Goal: Transaction & Acquisition: Download file/media

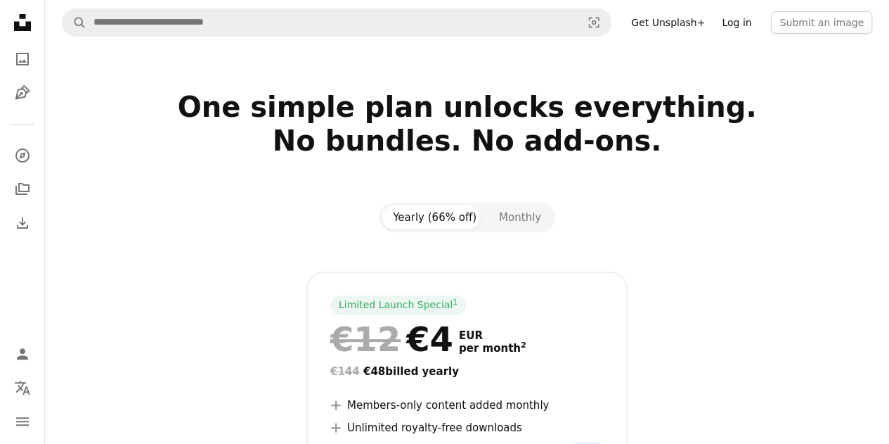
click at [759, 28] on link "Log in" at bounding box center [737, 22] width 46 height 22
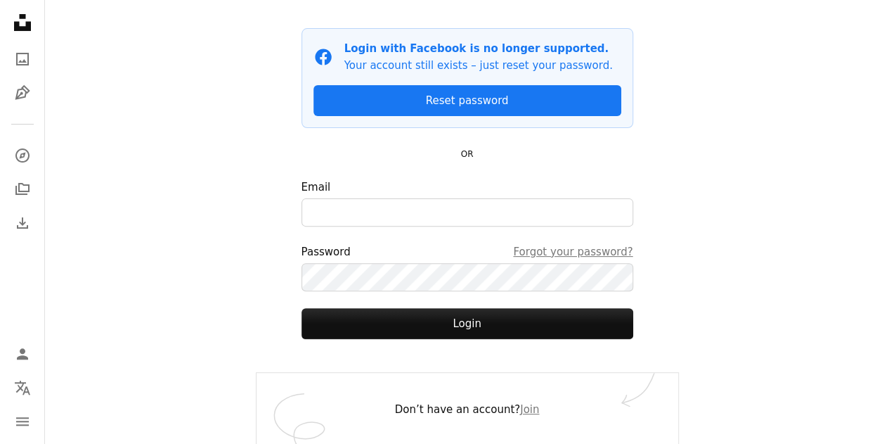
scroll to position [125, 0]
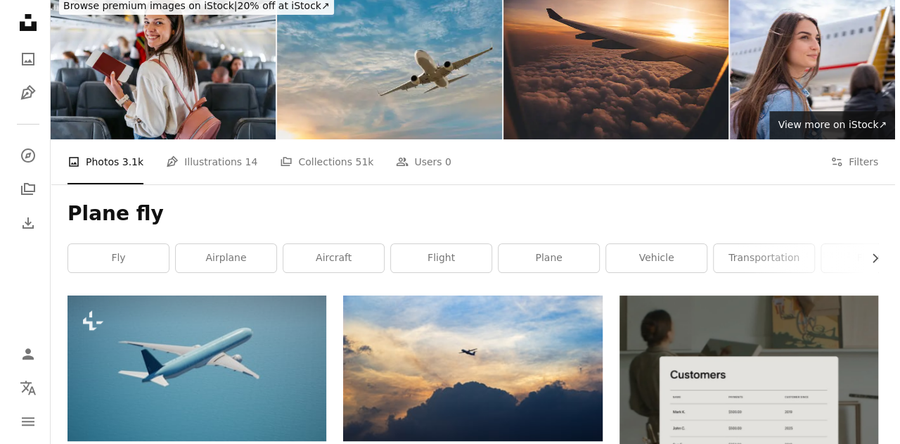
scroll to position [141, 0]
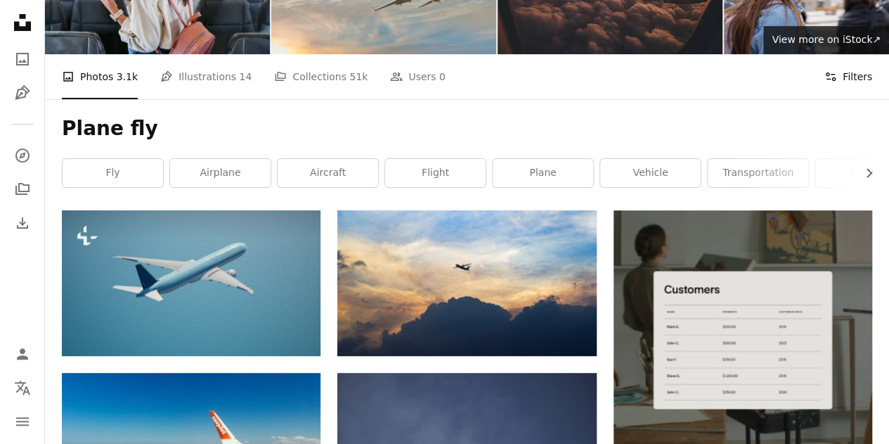
click at [832, 77] on icon "Filters" at bounding box center [831, 76] width 13 height 13
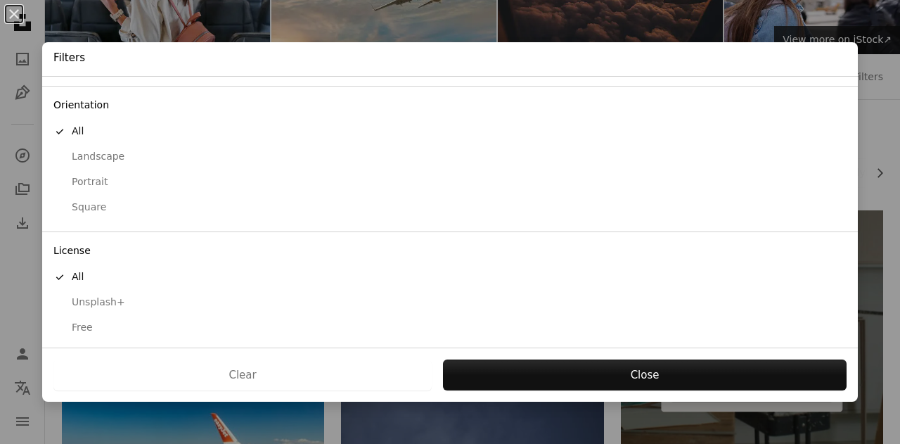
scroll to position [112, 0]
click at [94, 319] on div "Free" at bounding box center [449, 326] width 793 height 14
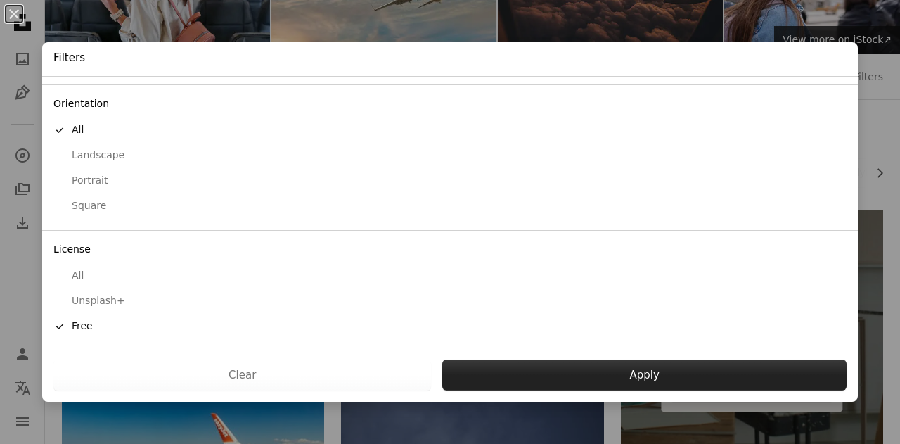
click at [520, 373] on button "Apply" at bounding box center [644, 374] width 404 height 31
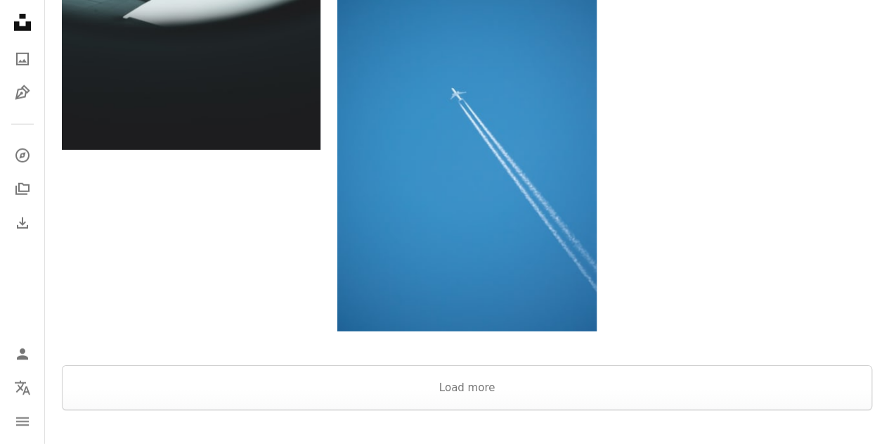
scroll to position [2109, 0]
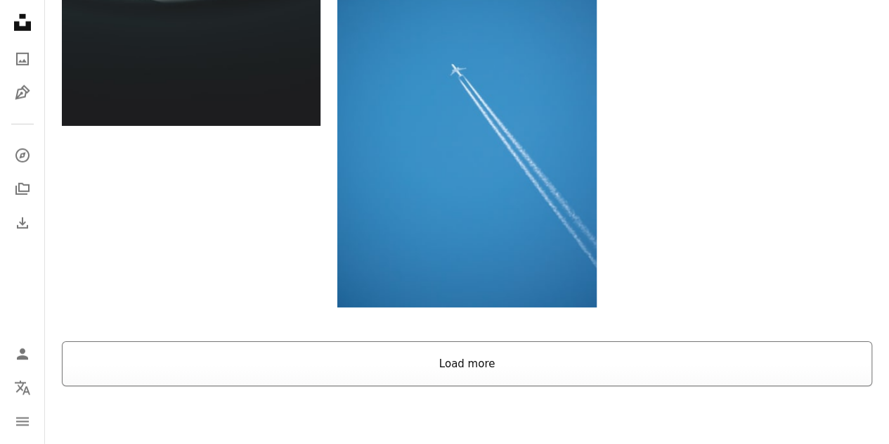
click at [458, 356] on button "Load more" at bounding box center [467, 363] width 811 height 45
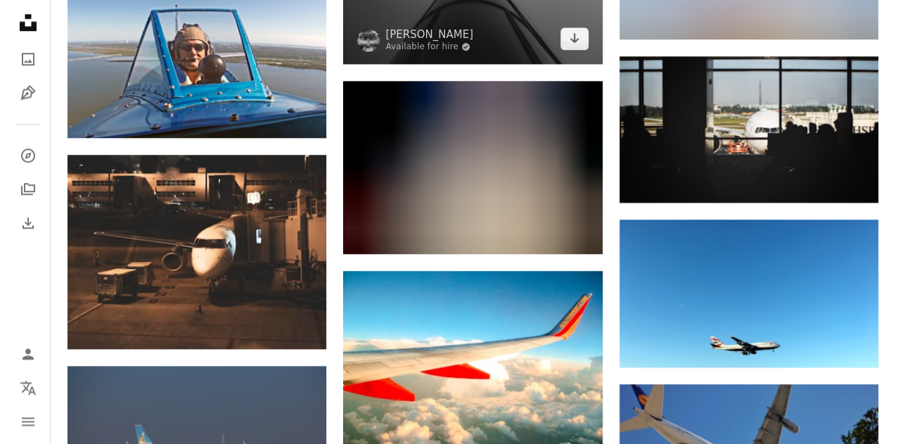
scroll to position [16875, 0]
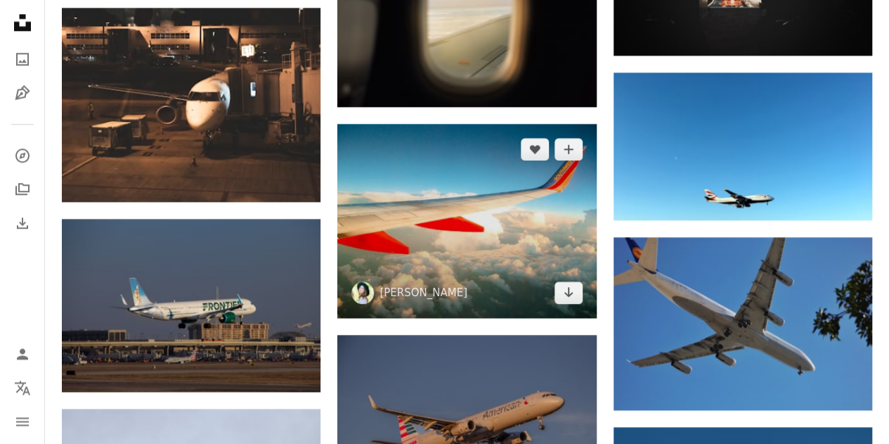
click at [386, 207] on img at bounding box center [466, 221] width 259 height 194
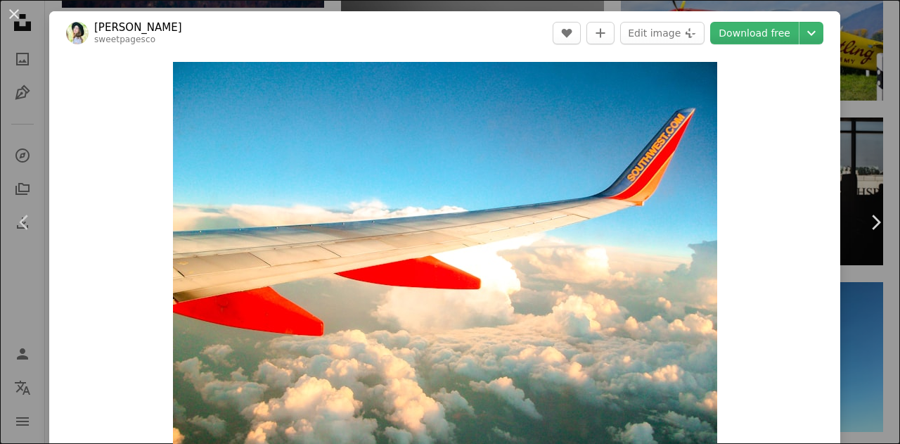
click at [841, 123] on div "An X shape Chevron left Chevron right [PERSON_NAME] sweetpagesco A heart A plus…" at bounding box center [450, 222] width 900 height 444
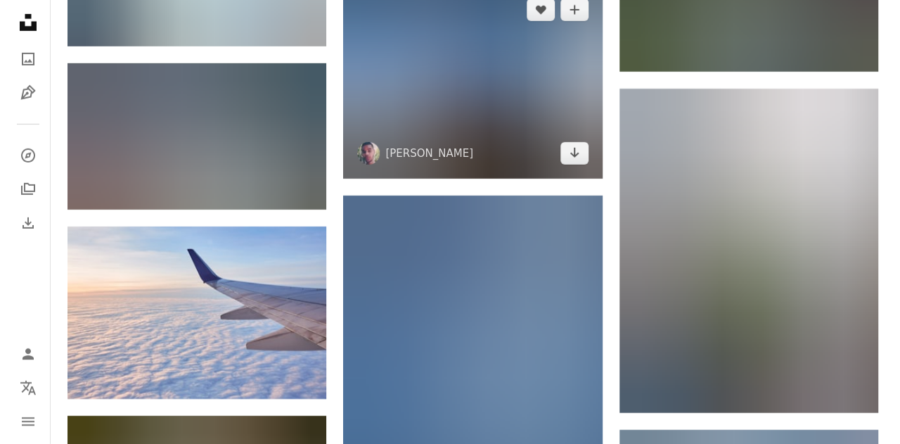
scroll to position [18492, 0]
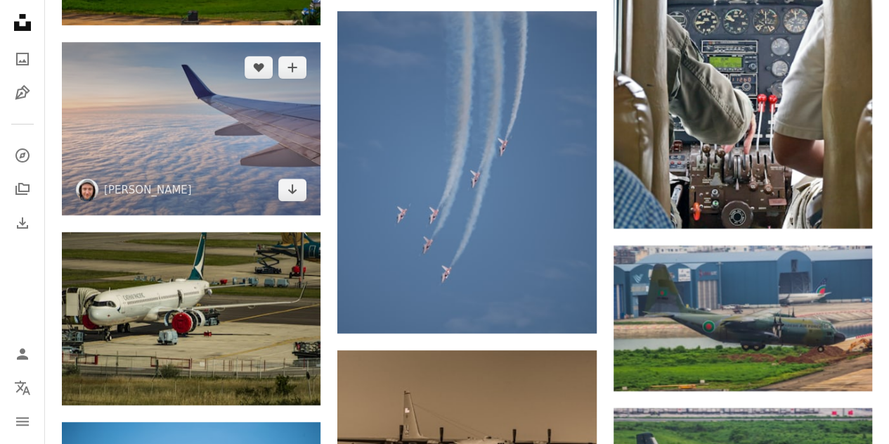
click at [283, 115] on img at bounding box center [191, 128] width 259 height 173
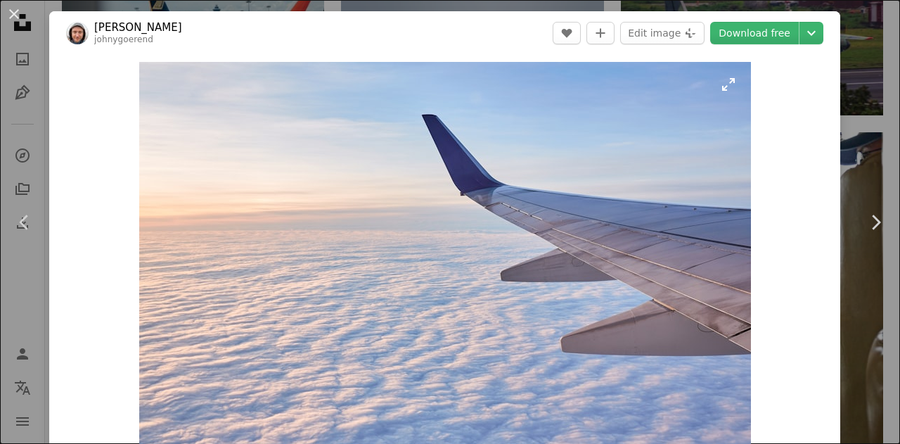
scroll to position [141, 0]
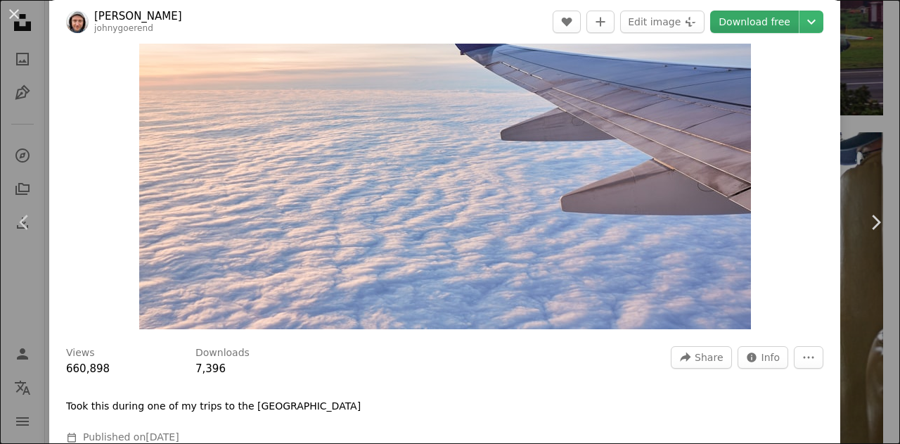
drag, startPoint x: 543, startPoint y: 148, endPoint x: 743, endPoint y: 22, distance: 237.0
click at [743, 22] on link "Download free" at bounding box center [754, 22] width 89 height 22
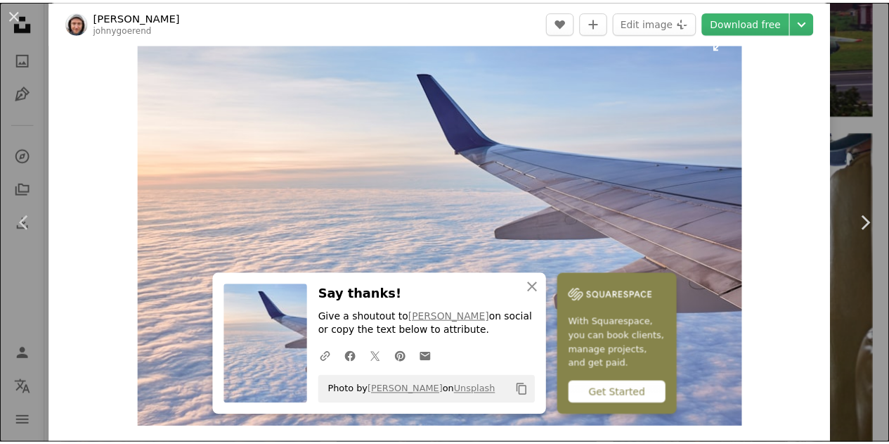
scroll to position [0, 0]
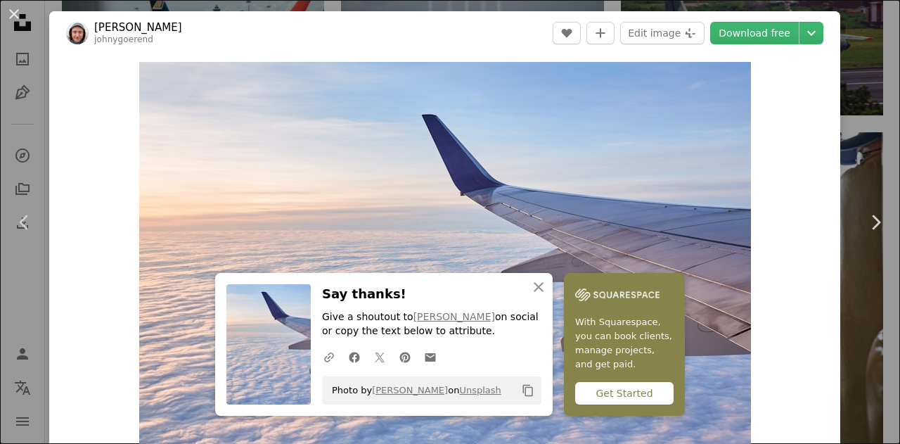
click at [852, 82] on div "An X shape Chevron left Chevron right [PERSON_NAME] johnygoerend A heart A plus…" at bounding box center [450, 222] width 900 height 444
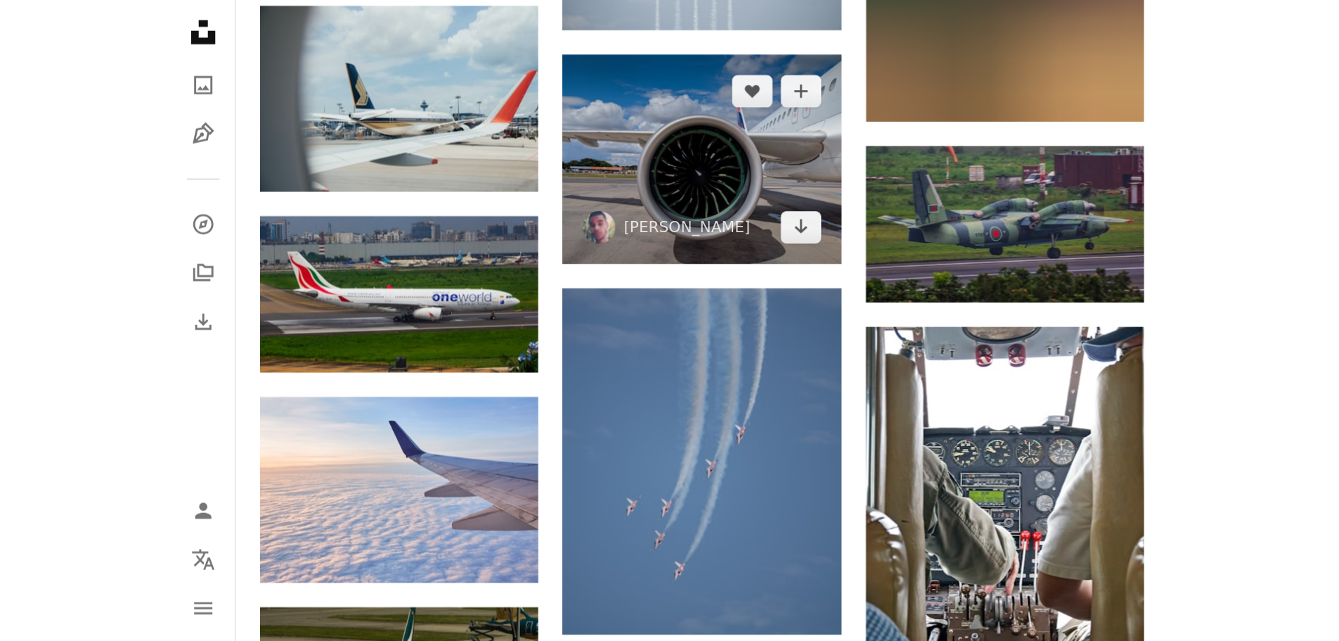
scroll to position [20298, 0]
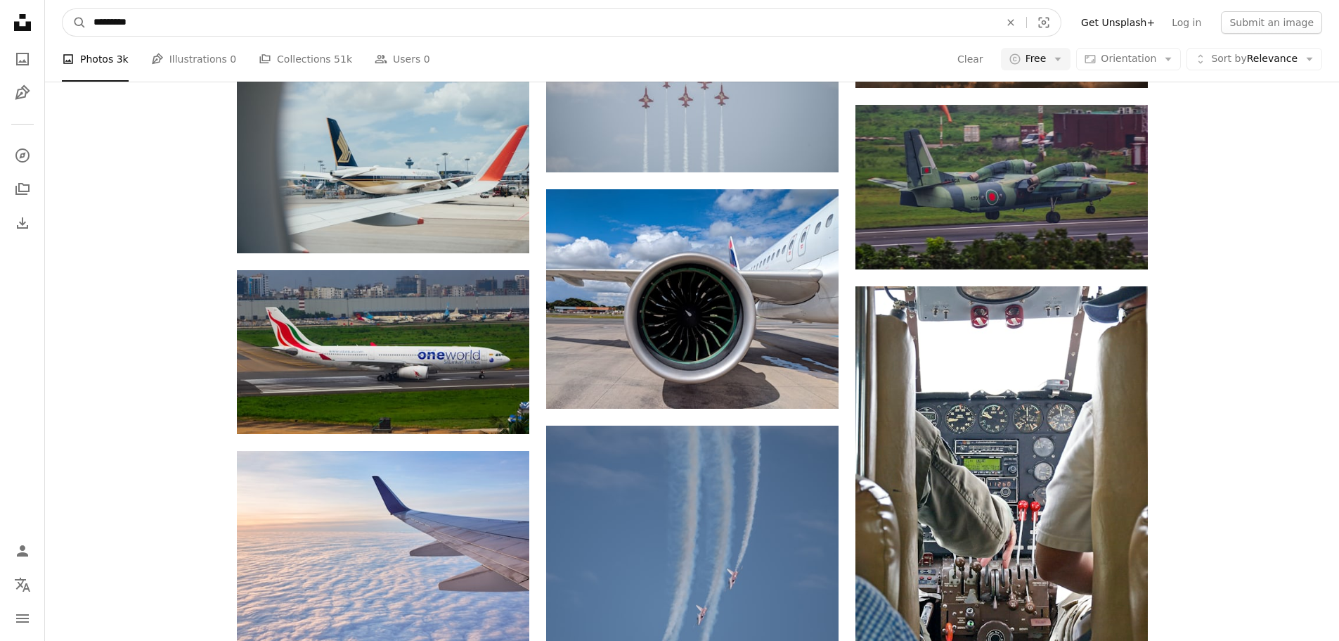
click at [221, 27] on input "*********" at bounding box center [540, 22] width 909 height 27
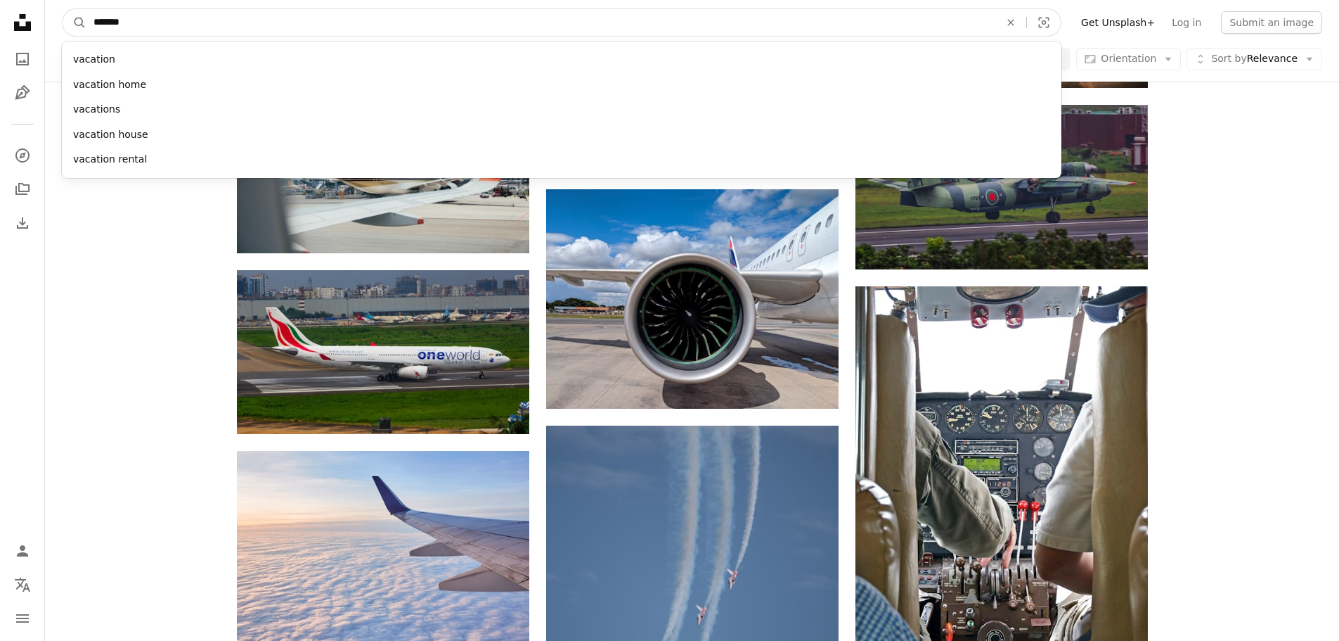
type input "********"
click button "A magnifying glass" at bounding box center [75, 22] width 24 height 27
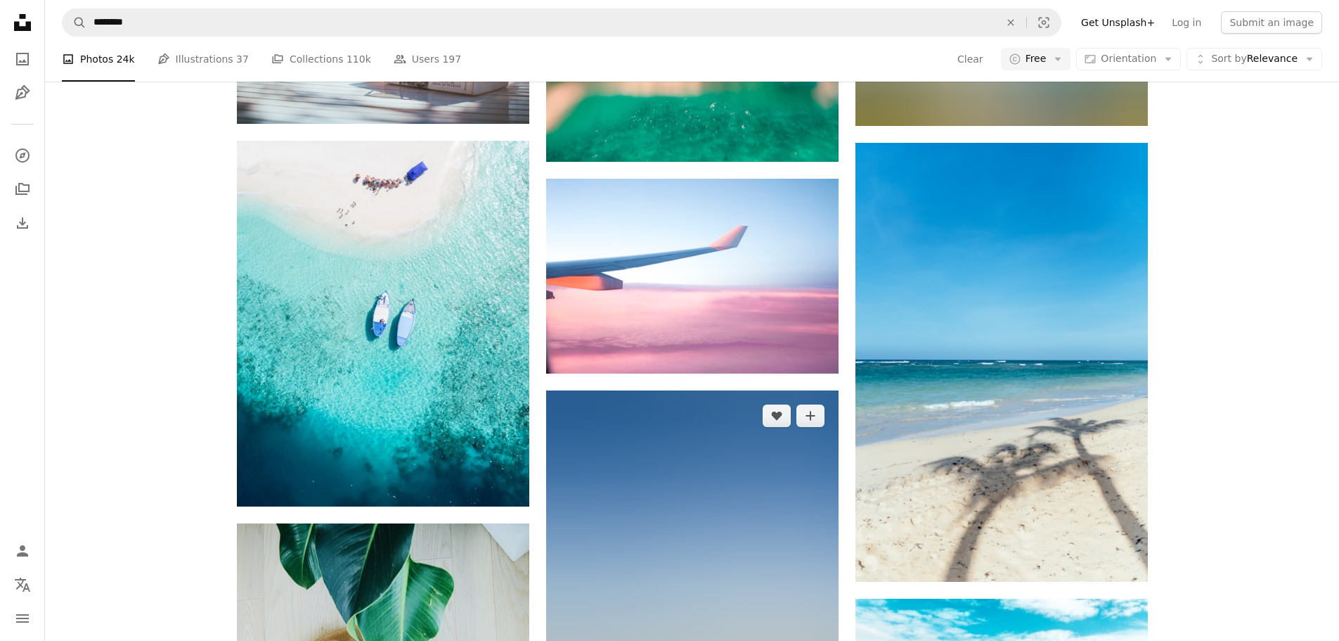
scroll to position [844, 0]
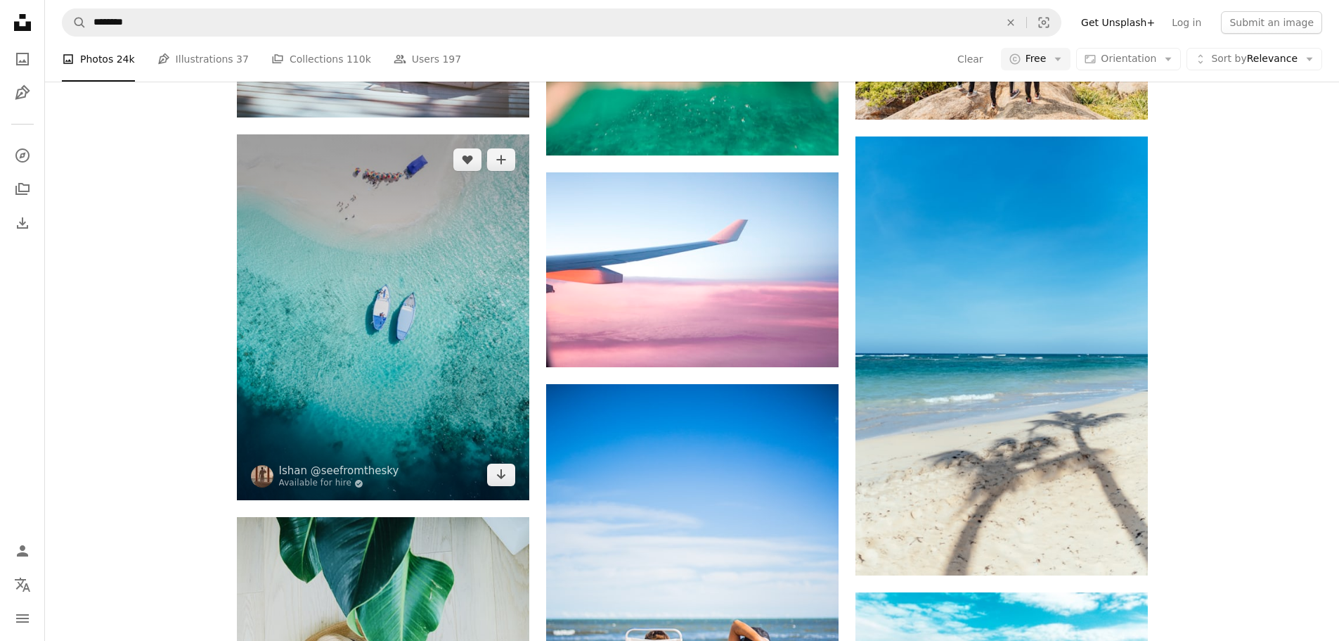
click at [347, 315] on img at bounding box center [383, 317] width 292 height 366
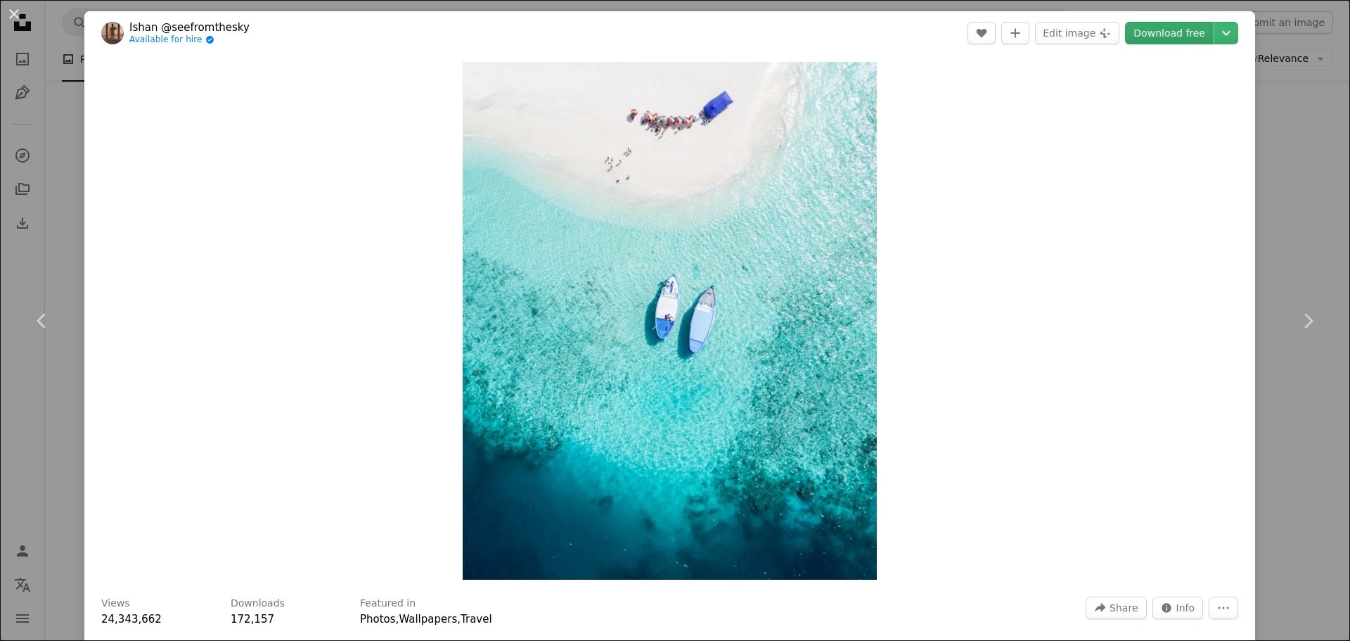
click at [899, 35] on link "Download free" at bounding box center [1169, 33] width 89 height 22
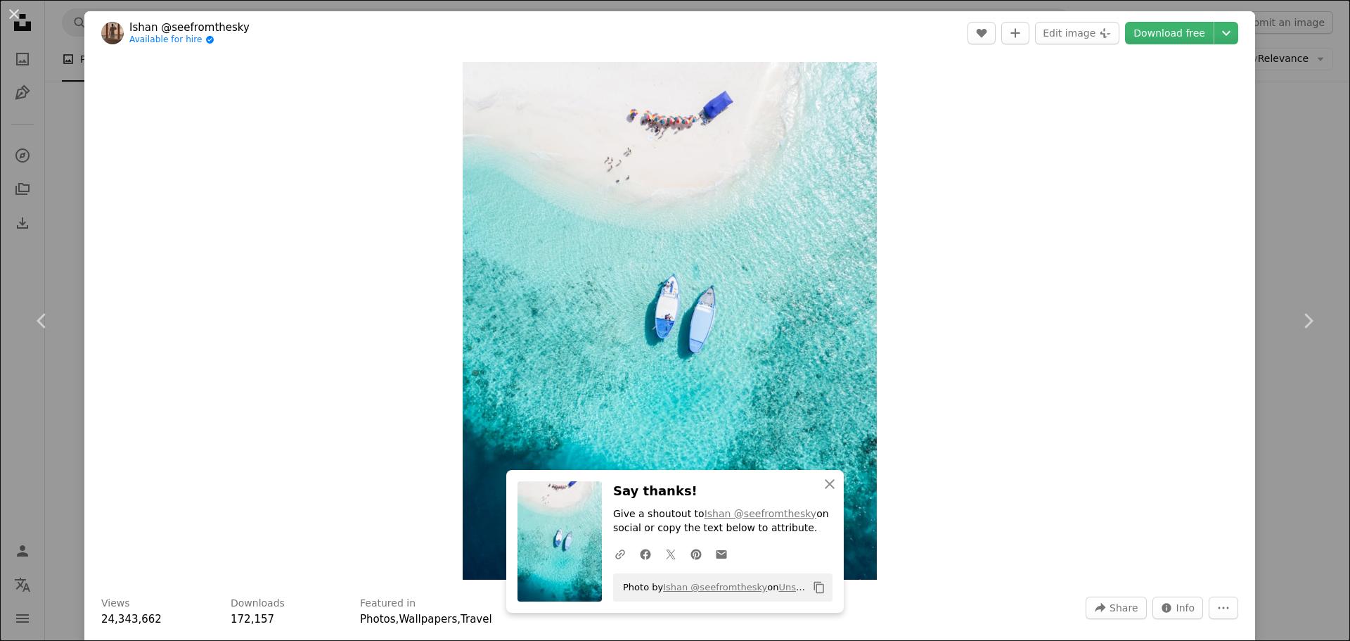
click at [899, 240] on div "An X shape Chevron left Chevron right [PERSON_NAME] @seefromthesky Available fo…" at bounding box center [675, 320] width 1350 height 641
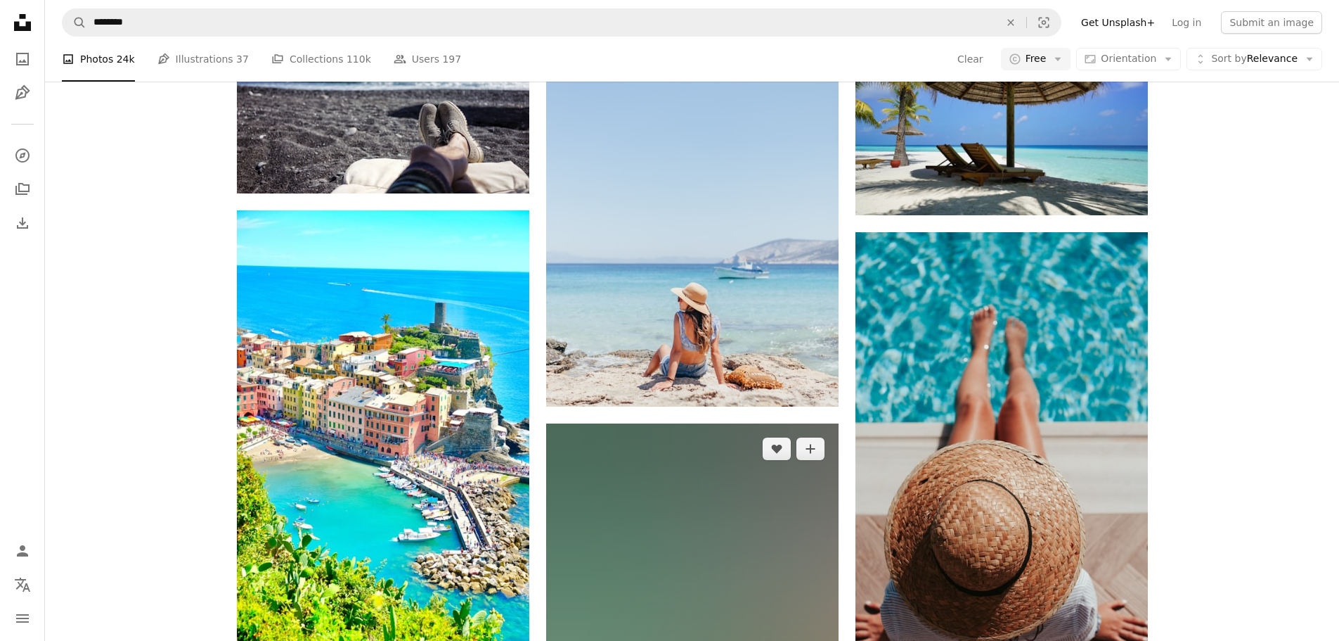
scroll to position [3234, 0]
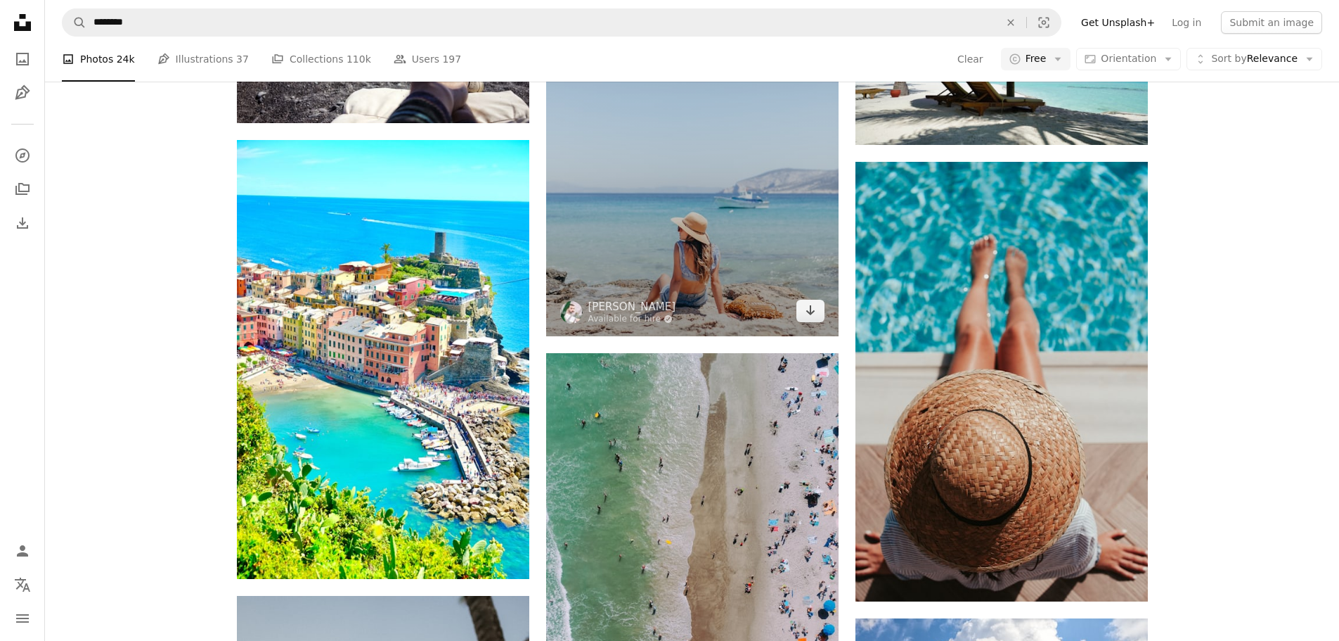
click at [708, 264] on img at bounding box center [692, 116] width 292 height 439
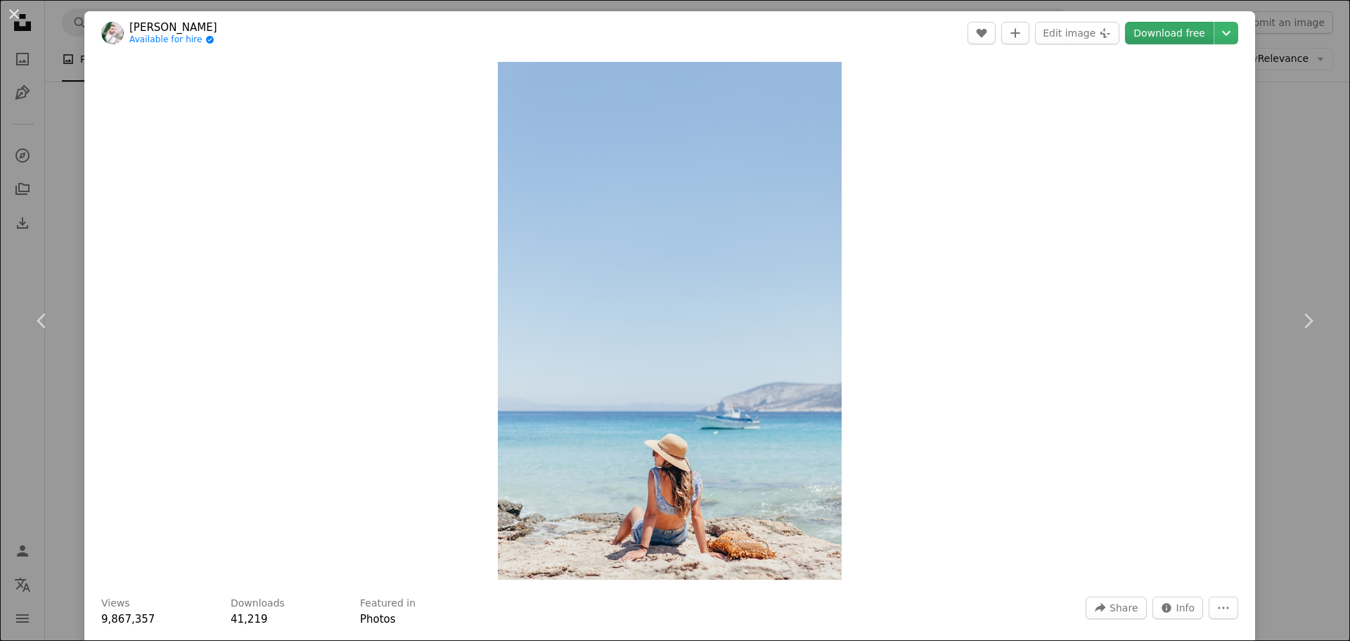
click at [899, 36] on link "Download free" at bounding box center [1169, 33] width 89 height 22
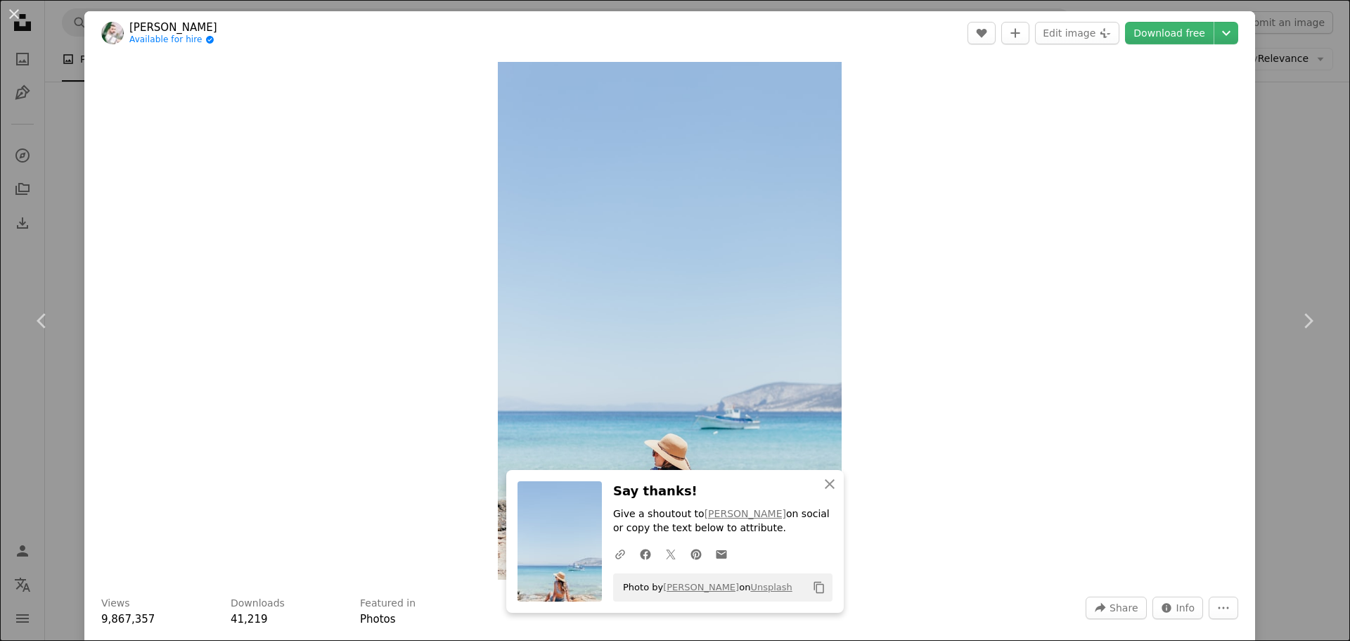
drag, startPoint x: 1272, startPoint y: 240, endPoint x: 1133, endPoint y: 356, distance: 180.8
click at [899, 240] on div "An X shape Chevron left Chevron right [PERSON_NAME] Available for hire A checkm…" at bounding box center [675, 320] width 1350 height 641
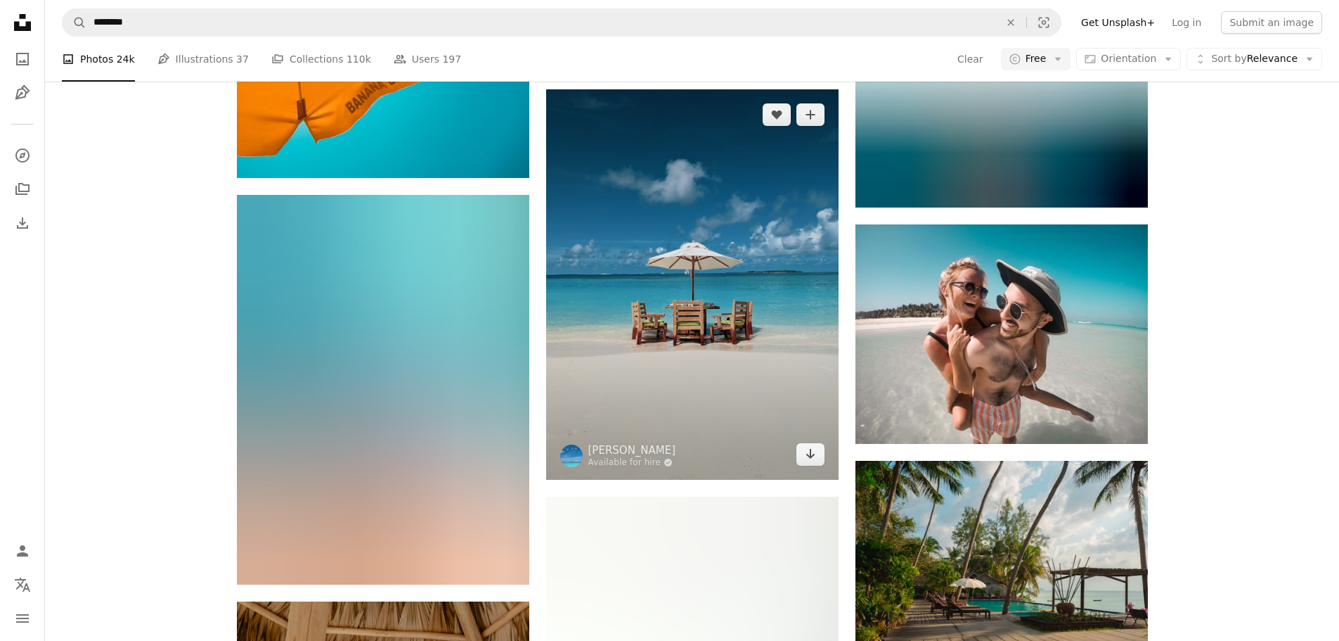
scroll to position [6469, 0]
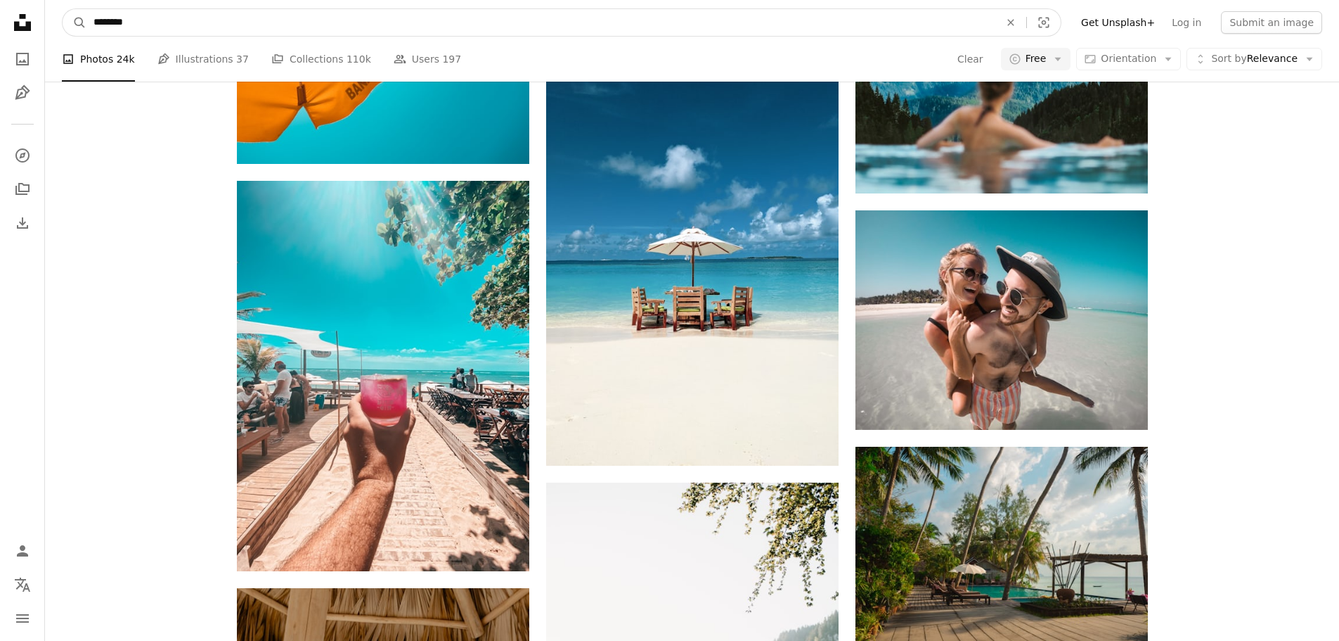
click at [165, 25] on input "********" at bounding box center [540, 22] width 909 height 27
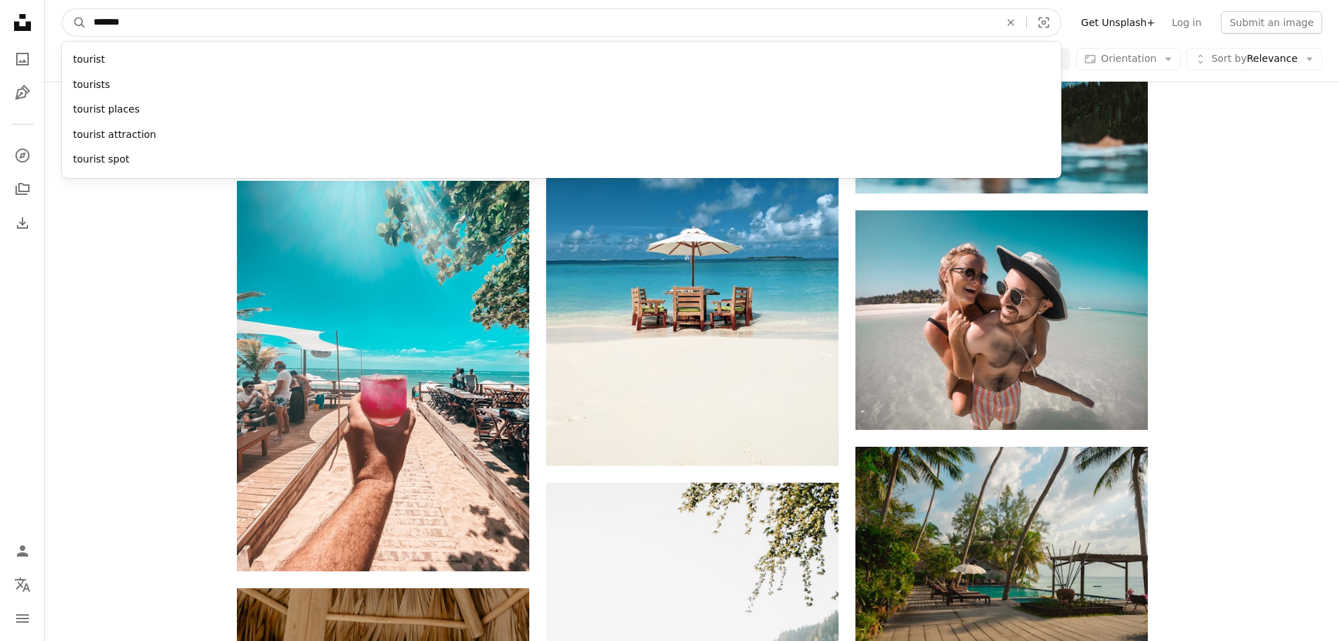
type input "*******"
click at [63, 9] on button "A magnifying glass" at bounding box center [75, 22] width 24 height 27
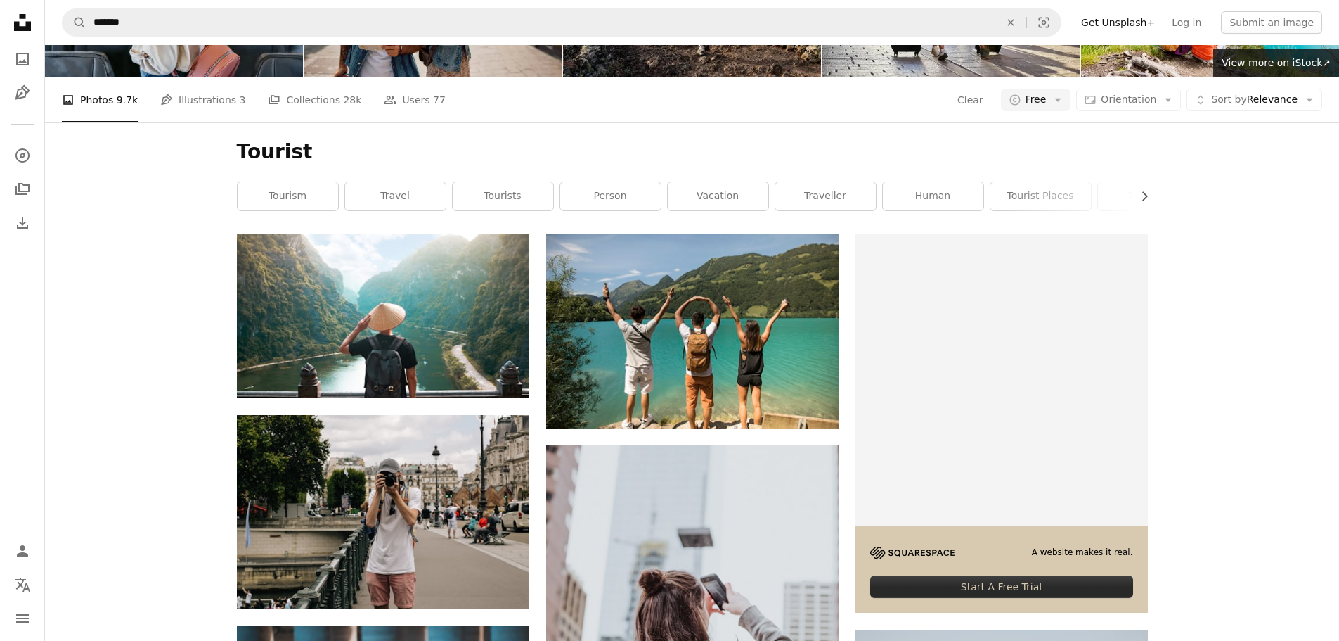
scroll to position [141, 0]
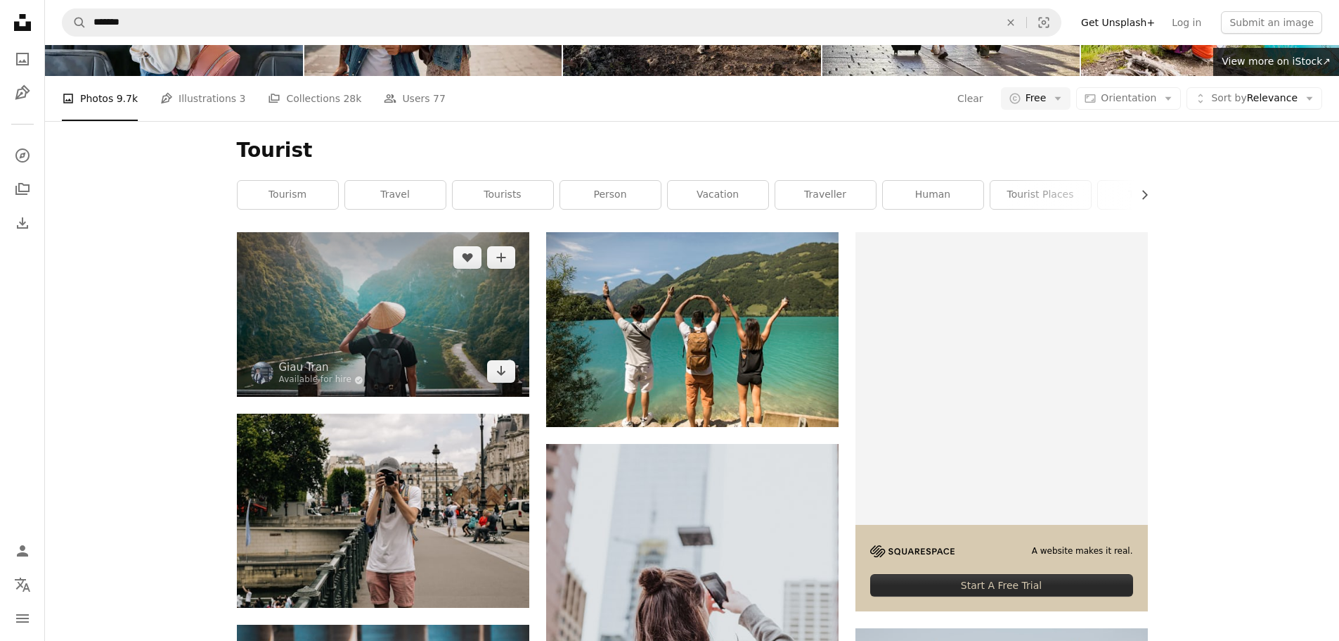
click at [375, 301] on img at bounding box center [383, 314] width 292 height 165
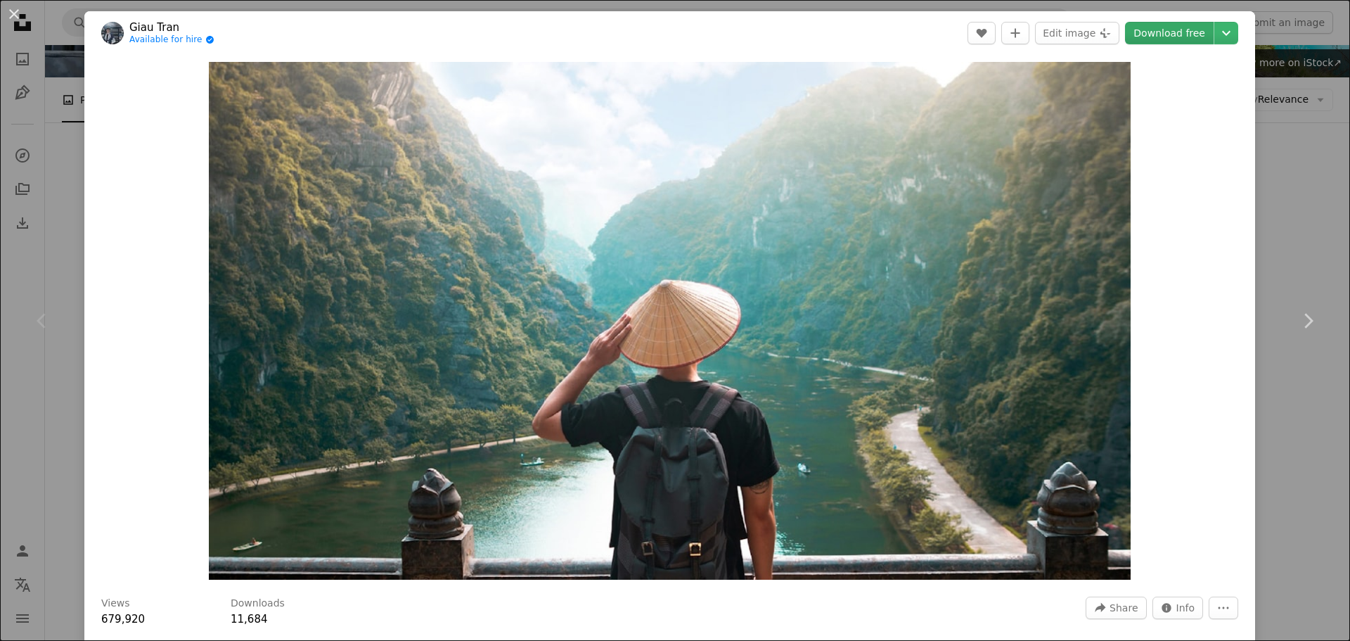
drag, startPoint x: 780, startPoint y: 202, endPoint x: 1141, endPoint y: 32, distance: 399.2
click at [899, 32] on link "Download free" at bounding box center [1169, 33] width 89 height 22
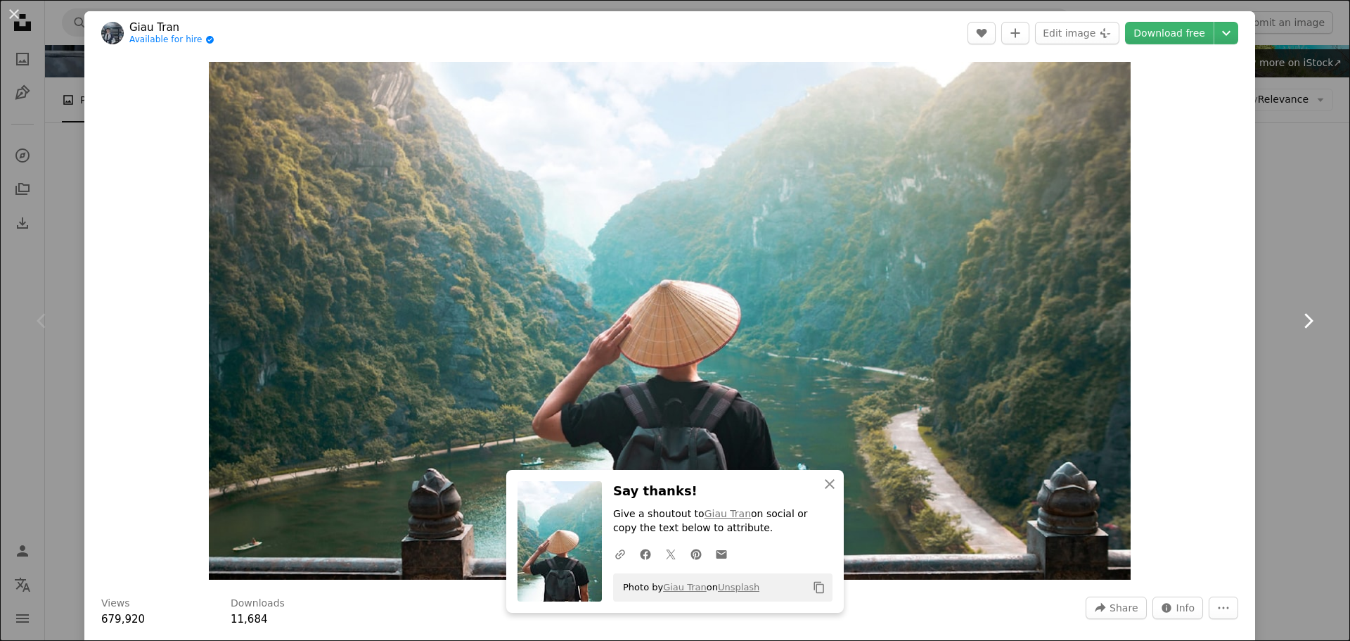
click at [899, 333] on link "Chevron right" at bounding box center [1308, 320] width 84 height 135
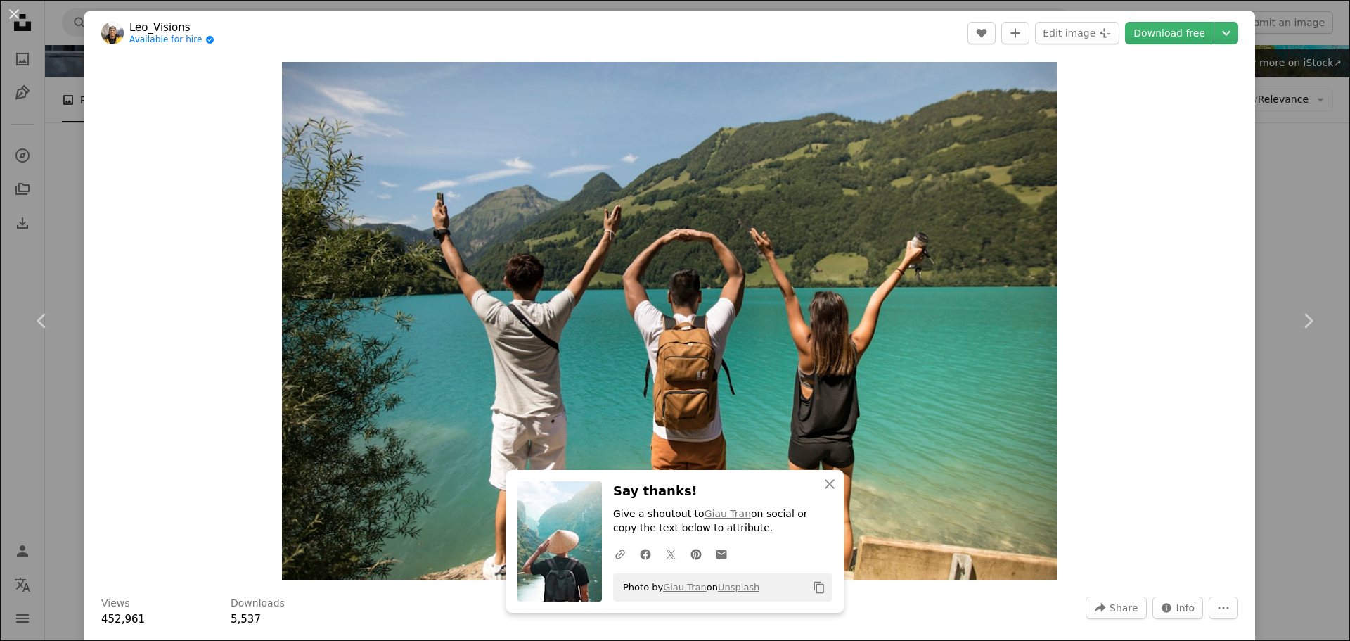
click at [899, 226] on div "An X shape Chevron left Chevron right Leo_Visions Available for hire A checkmar…" at bounding box center [675, 320] width 1350 height 641
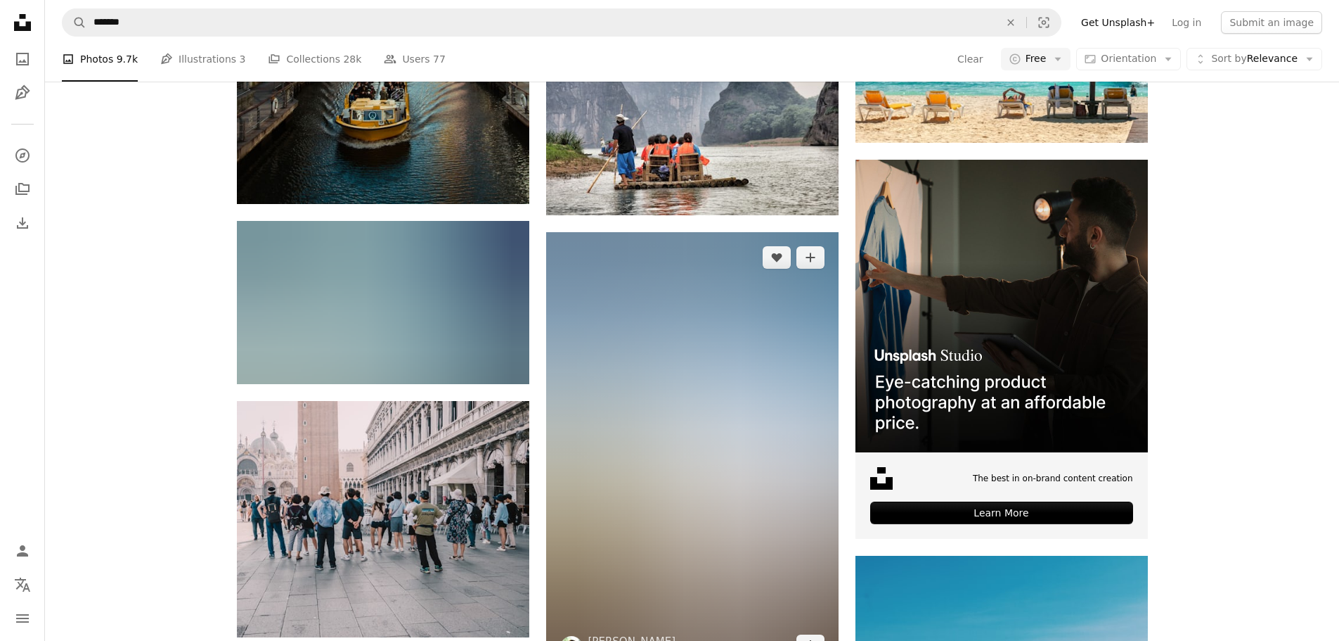
scroll to position [4851, 0]
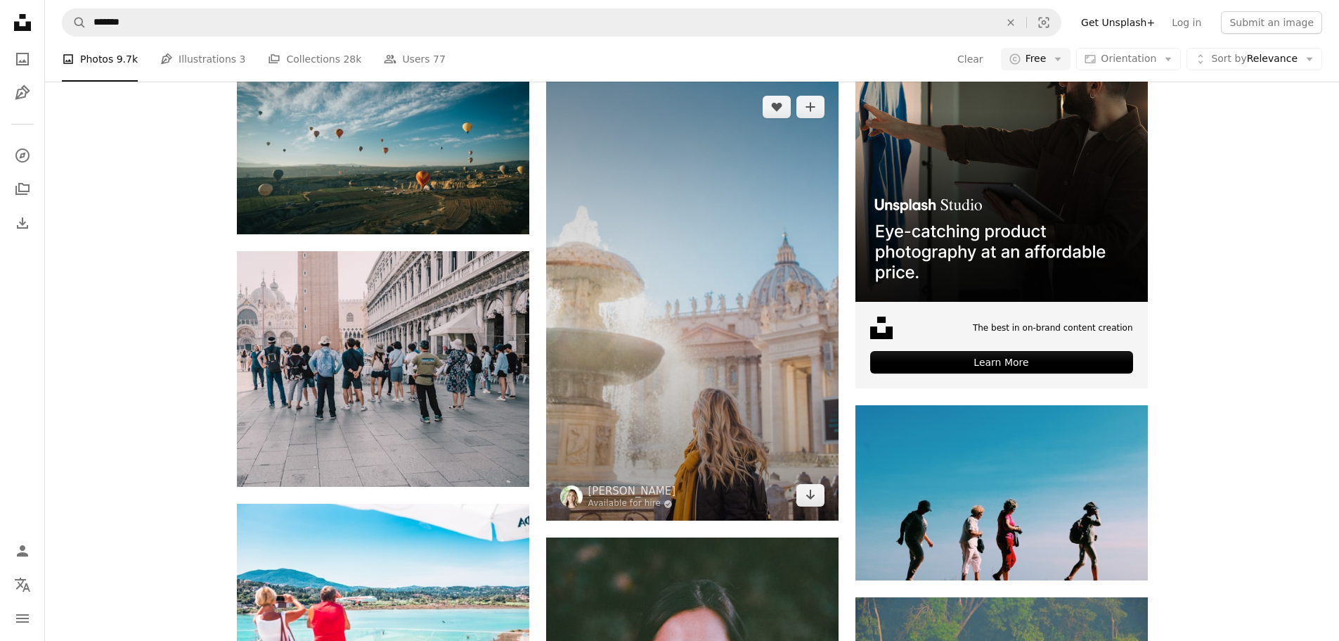
click at [769, 208] on img at bounding box center [692, 301] width 292 height 439
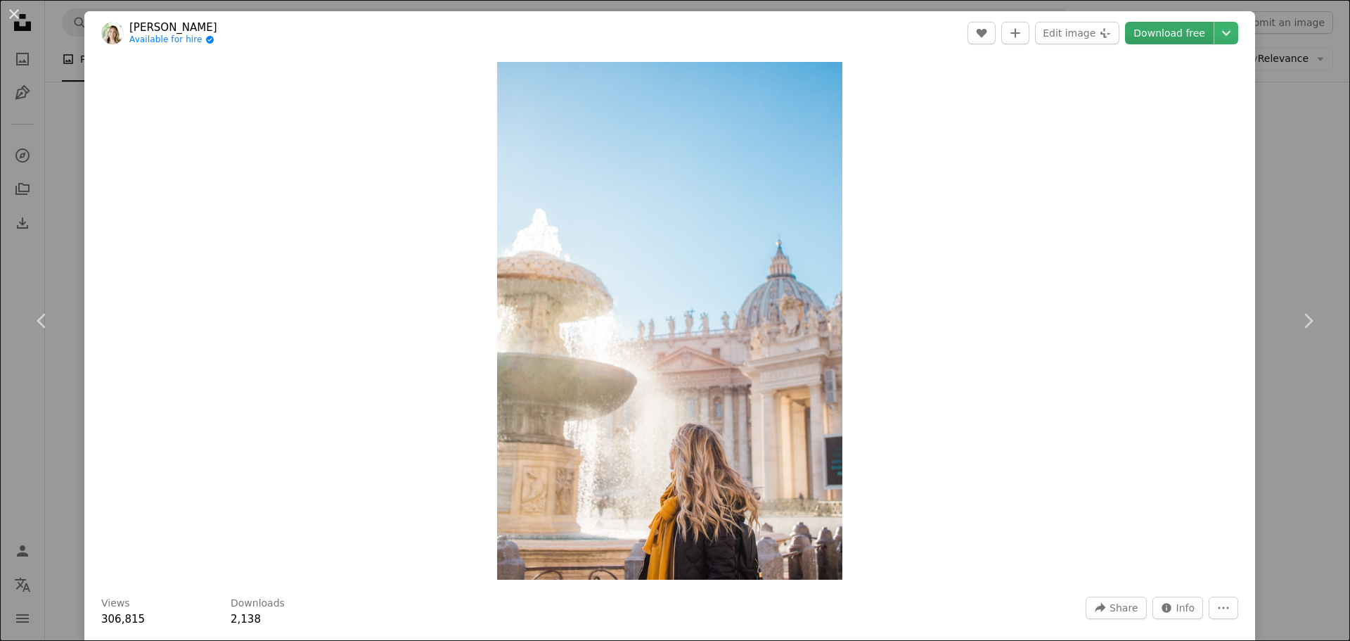
click at [899, 28] on link "Download free" at bounding box center [1169, 33] width 89 height 22
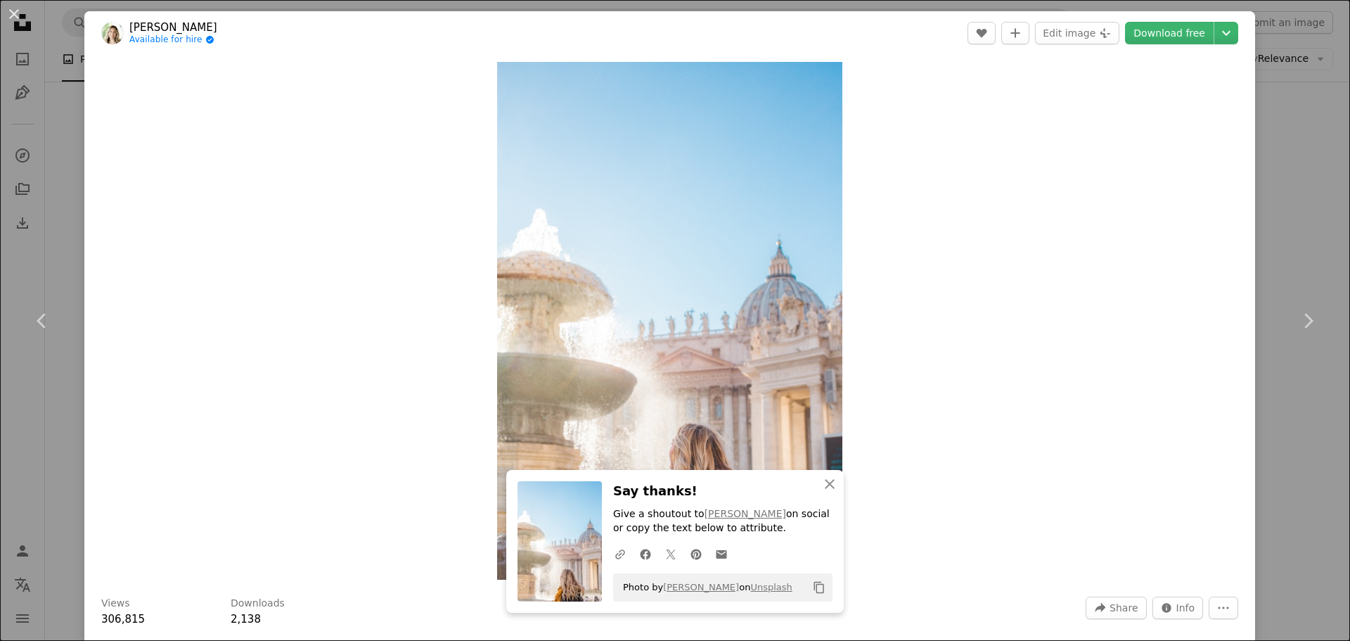
click at [899, 151] on div "An X shape Chevron left Chevron right [PERSON_NAME] Available for hire A checkm…" at bounding box center [675, 320] width 1350 height 641
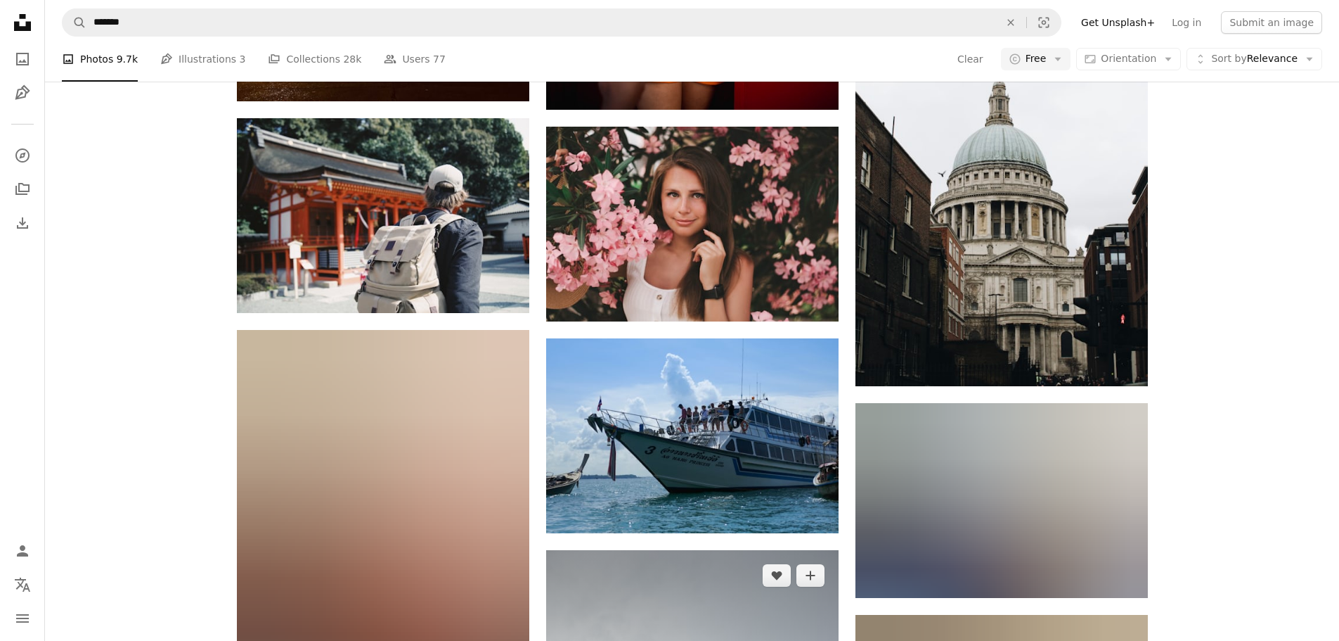
scroll to position [14906, 0]
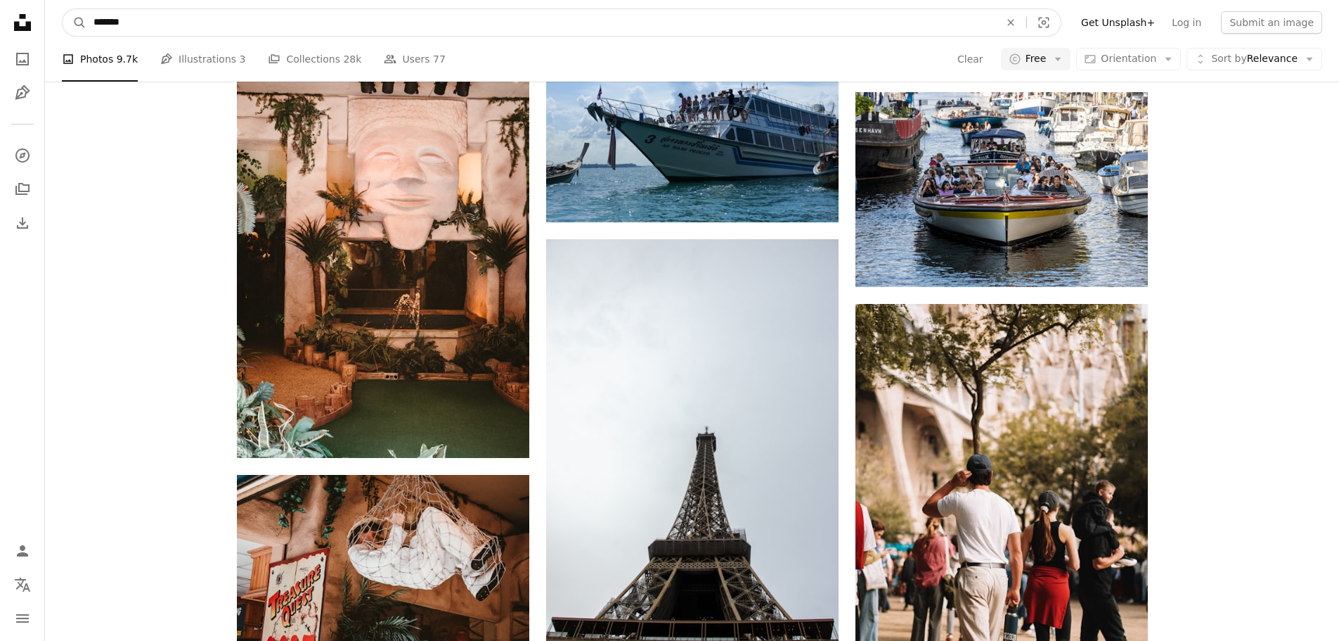
click at [160, 27] on input "*******" at bounding box center [540, 22] width 909 height 27
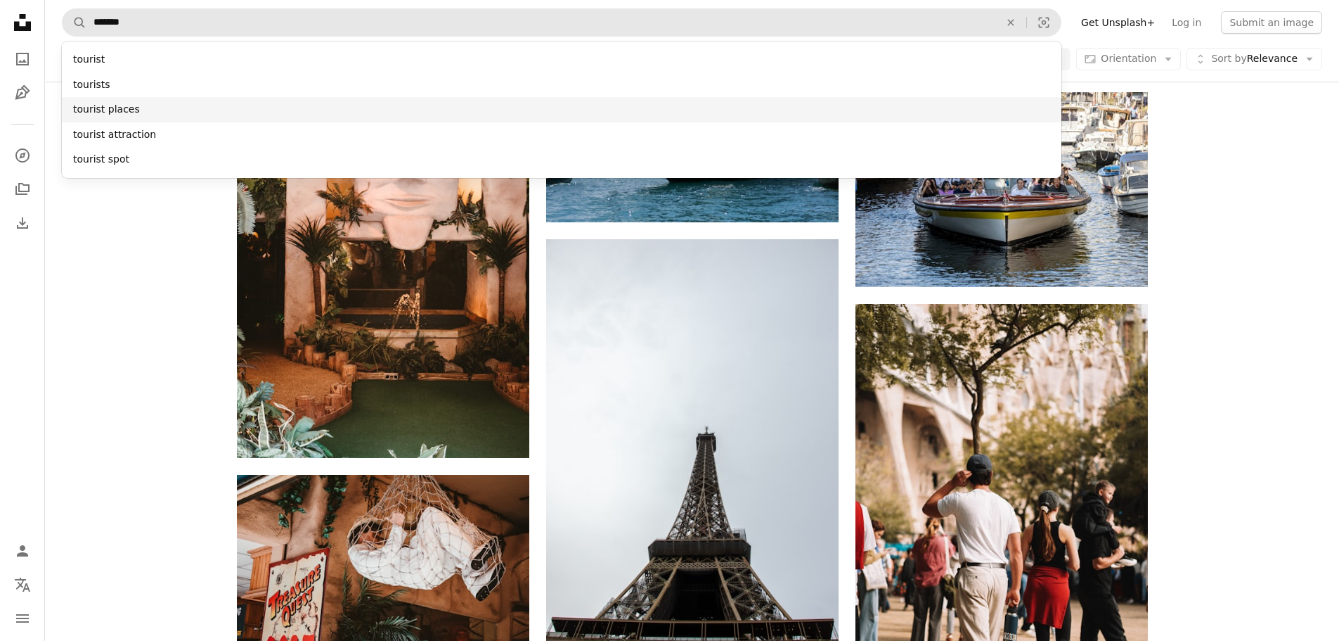
click at [108, 103] on div "tourist places" at bounding box center [562, 109] width 1000 height 25
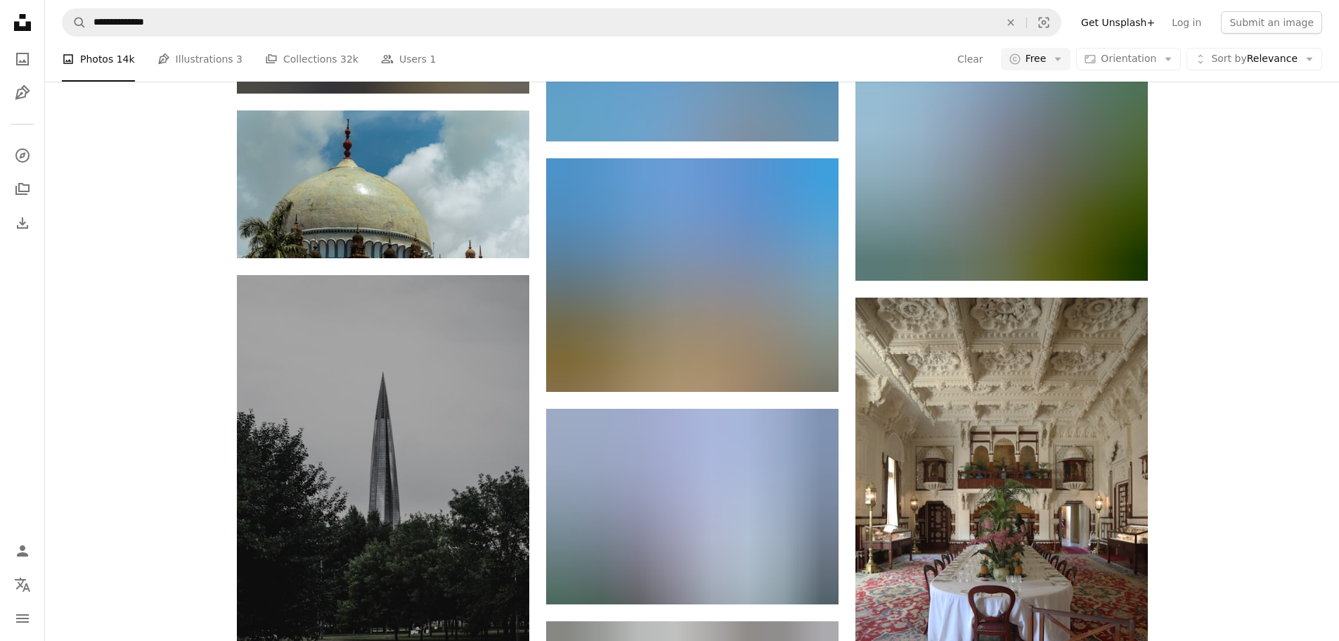
scroll to position [3937, 0]
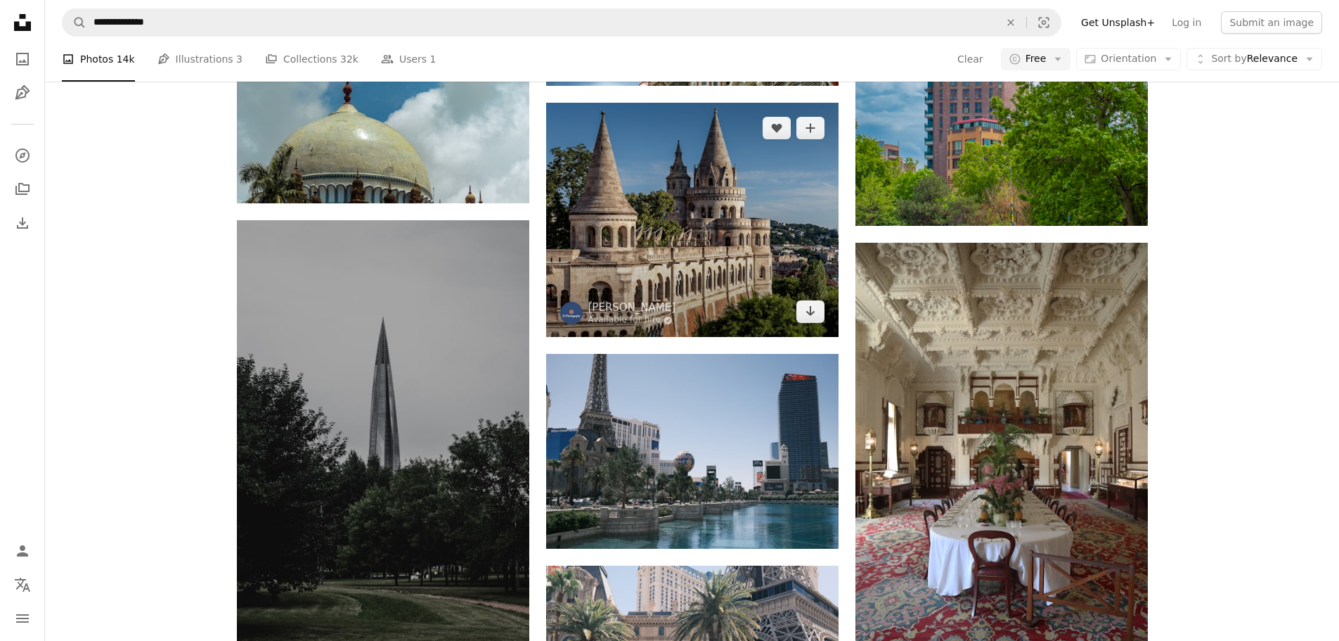
click at [713, 207] on img at bounding box center [692, 220] width 292 height 234
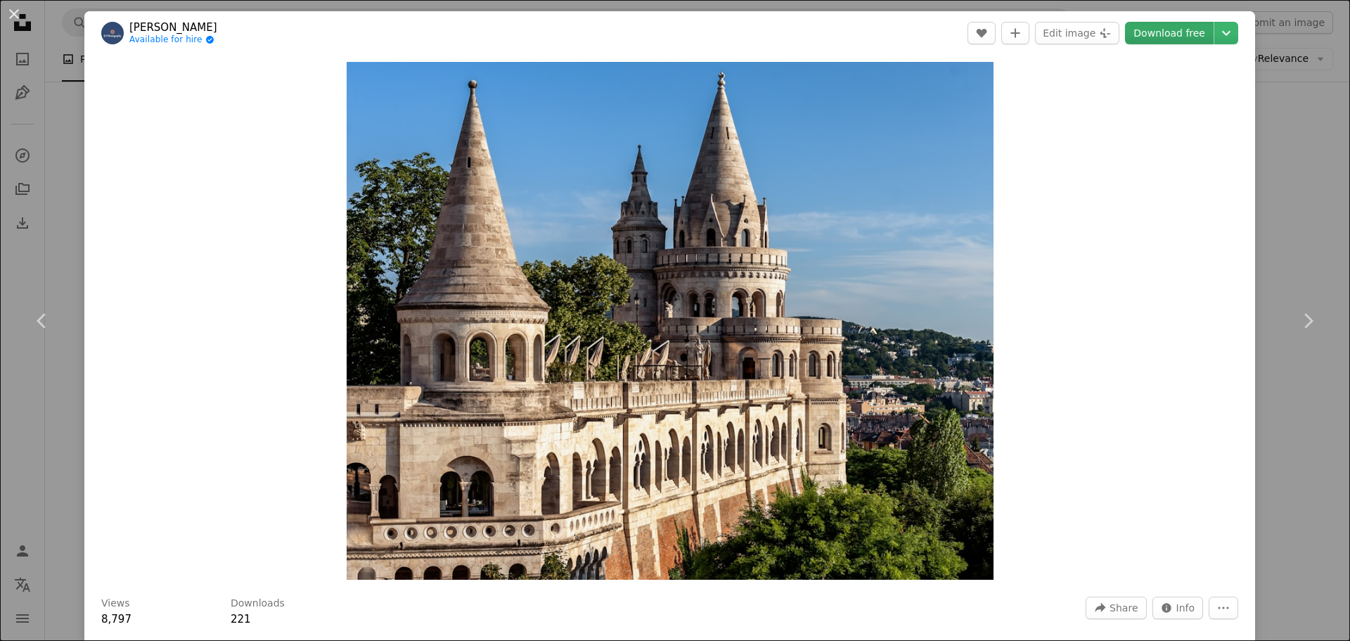
click at [899, 27] on link "Download free" at bounding box center [1169, 33] width 89 height 22
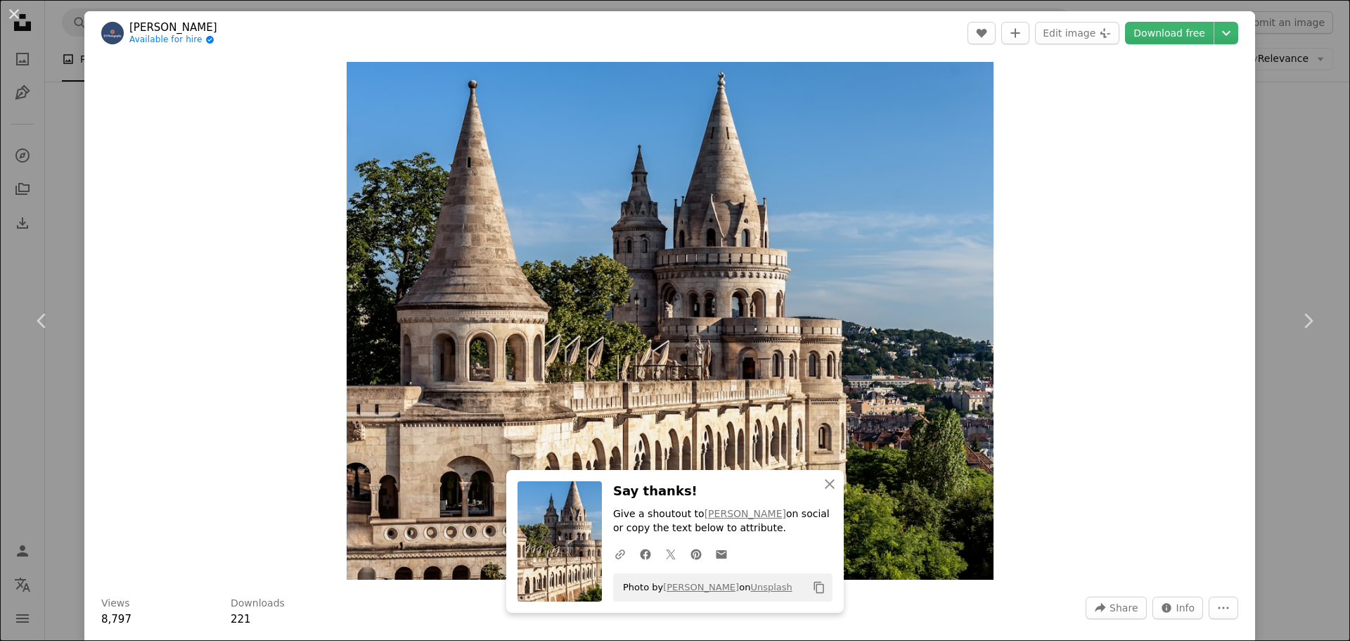
click at [899, 221] on div "An X shape Chevron left Chevron right [PERSON_NAME] Available for hire A checkm…" at bounding box center [675, 320] width 1350 height 641
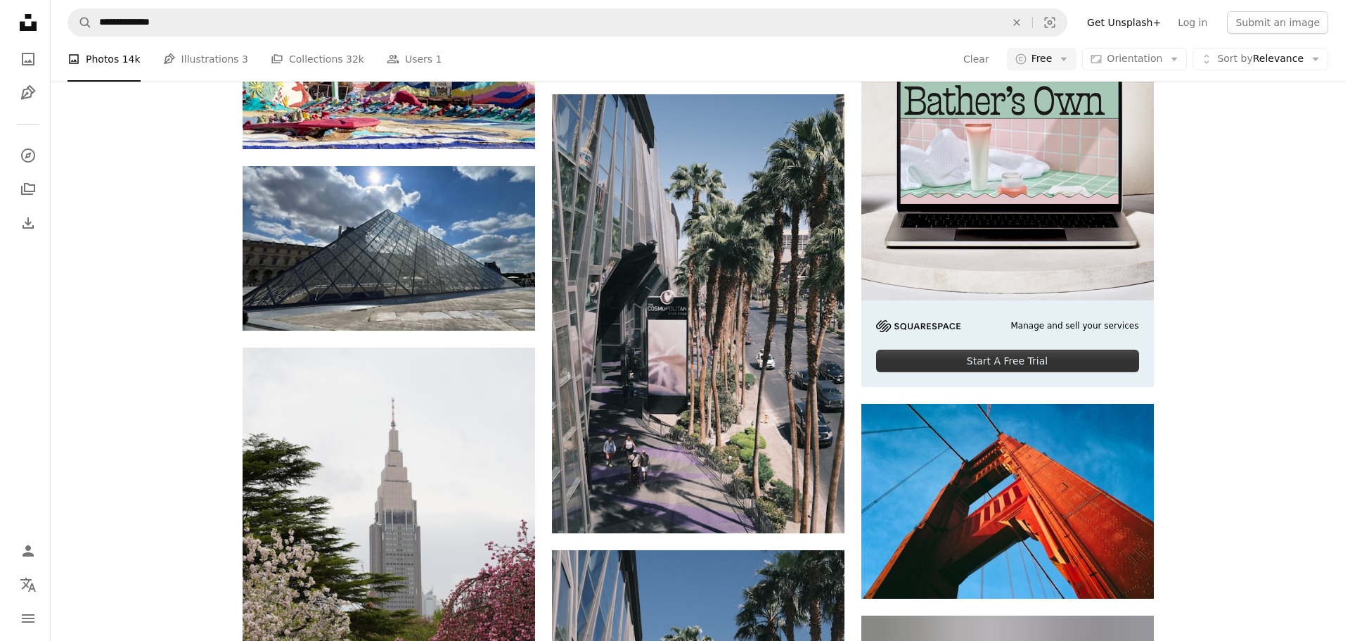
scroll to position [5344, 0]
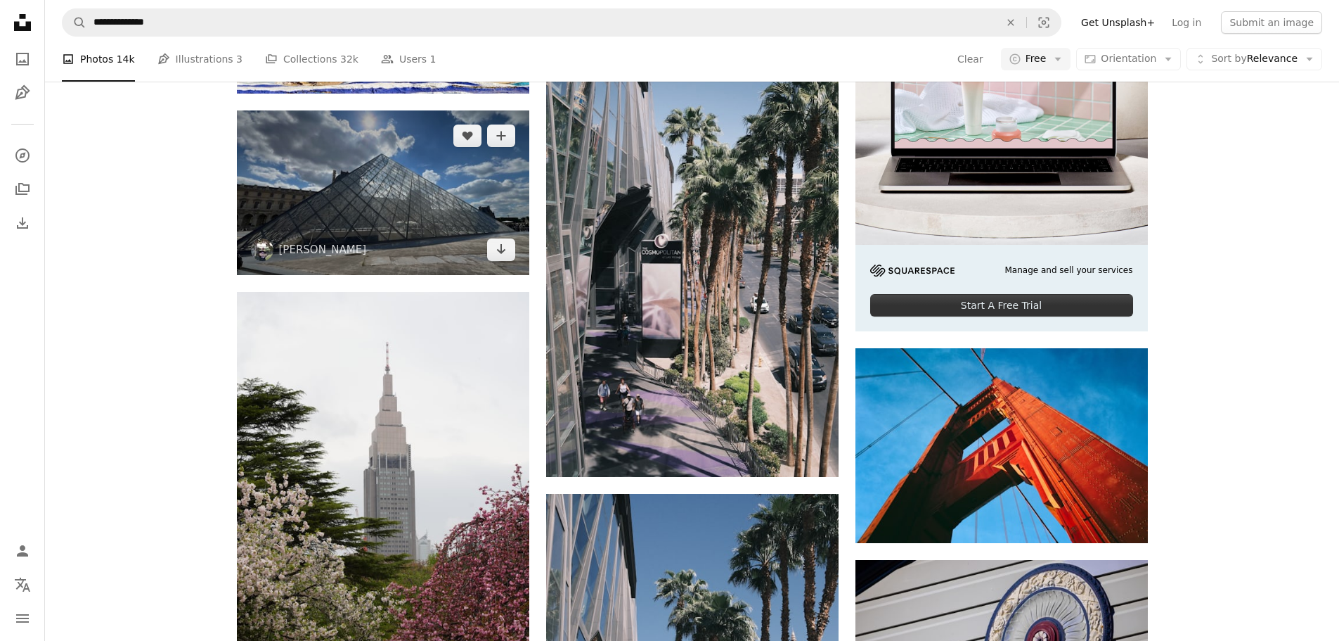
click at [378, 200] on img at bounding box center [383, 192] width 292 height 165
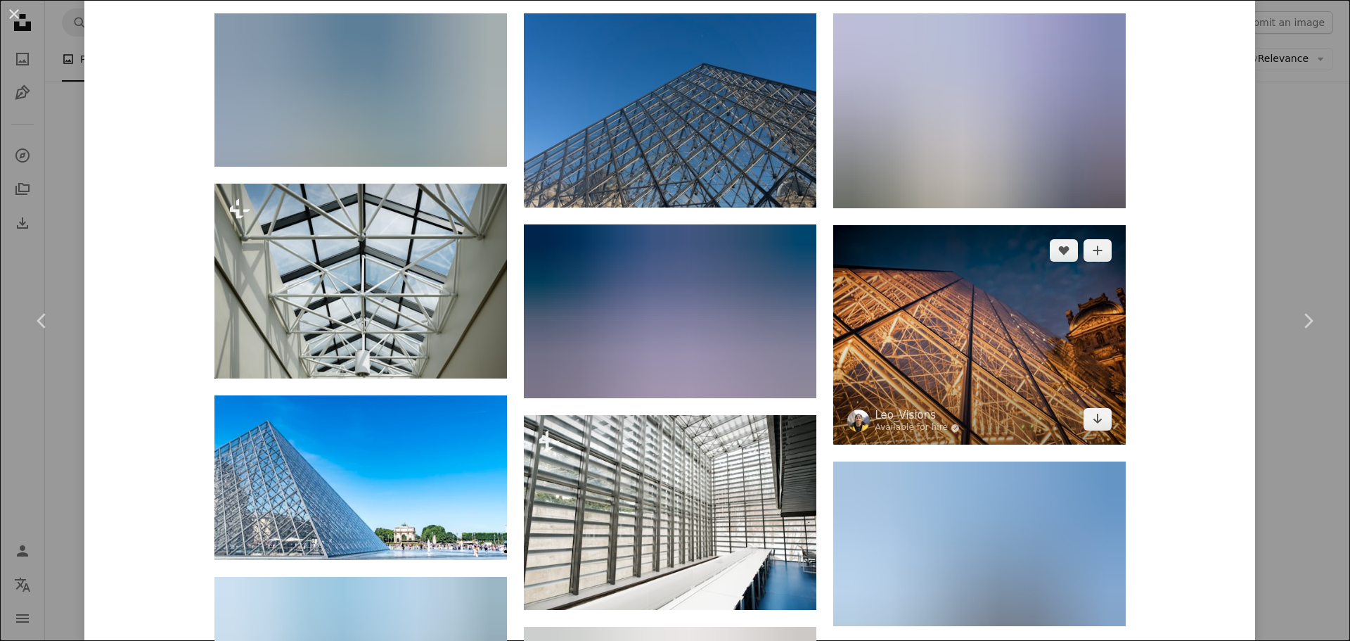
scroll to position [1195, 0]
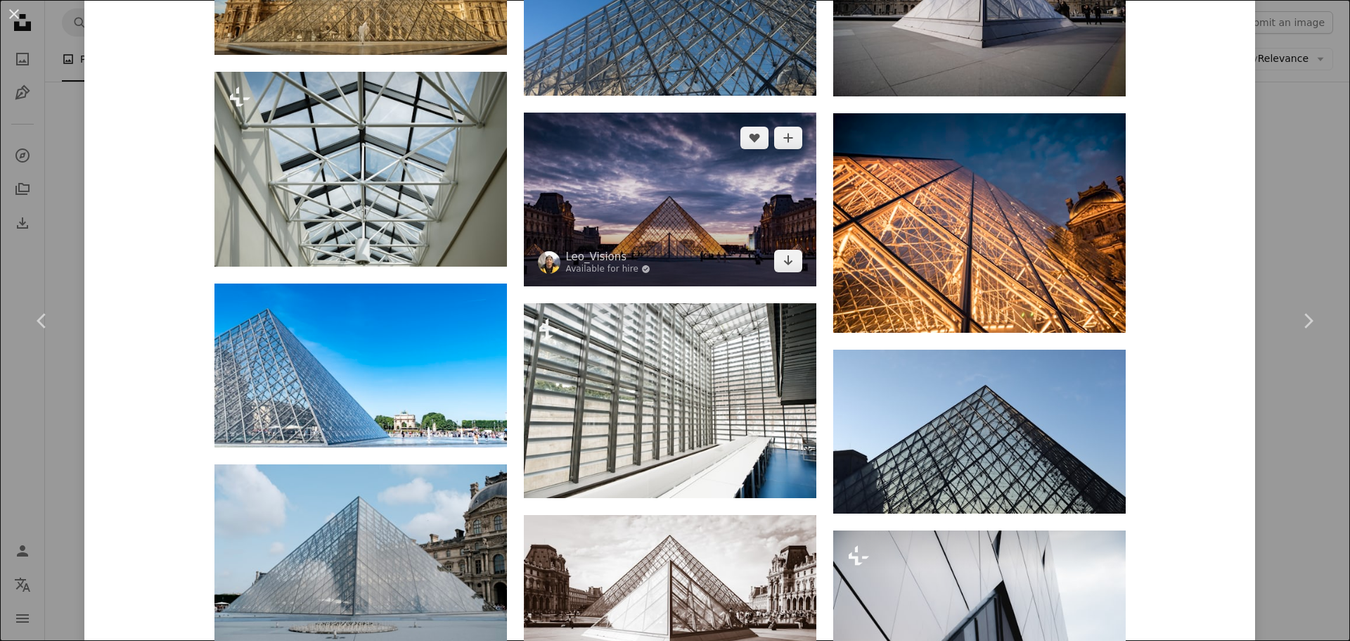
click at [678, 200] on img at bounding box center [670, 199] width 292 height 174
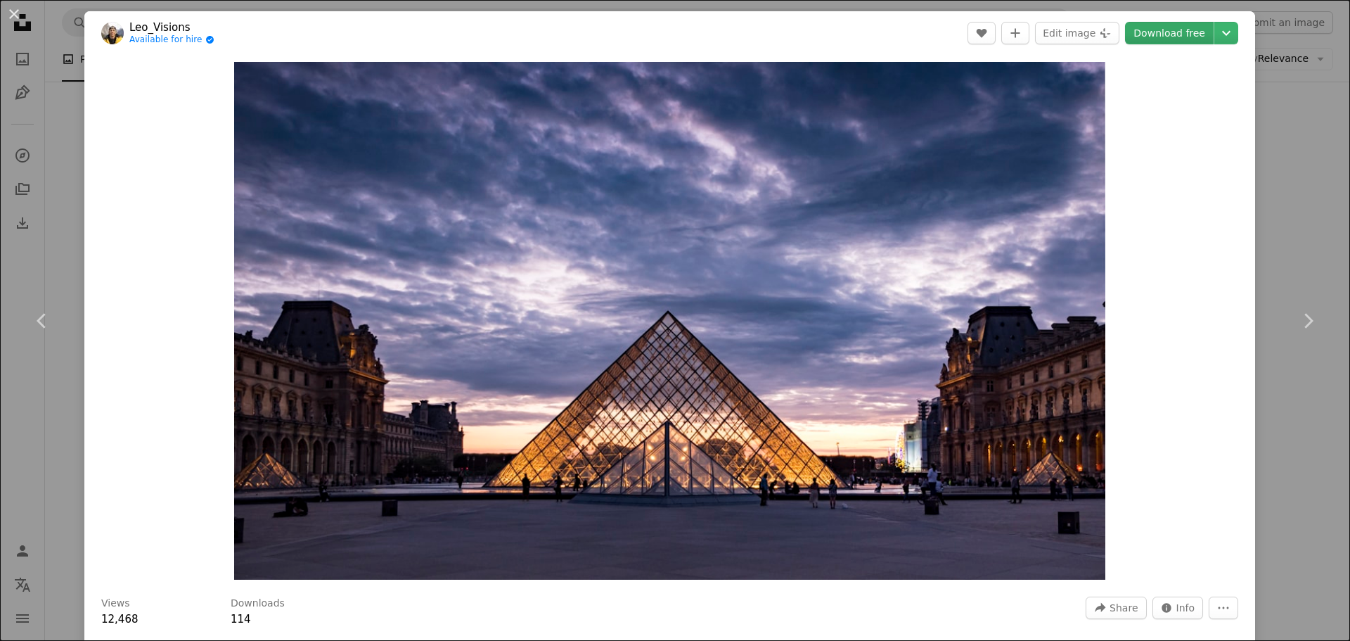
click at [899, 30] on link "Download free" at bounding box center [1169, 33] width 89 height 22
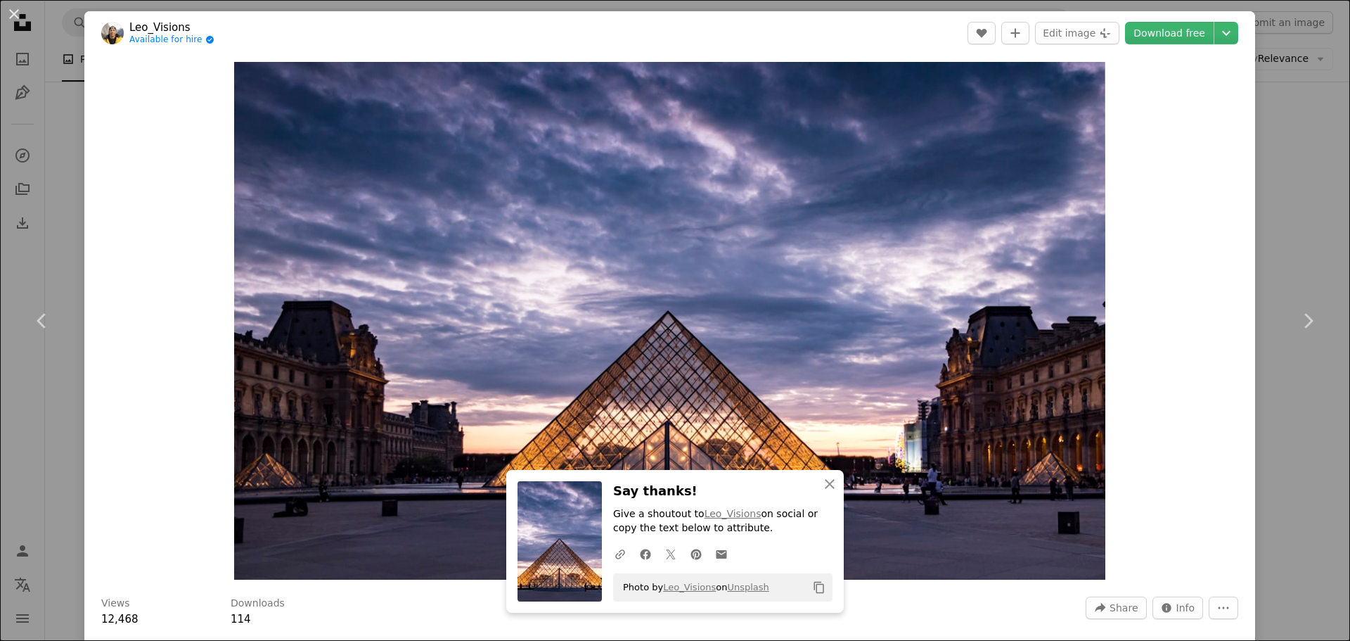
click at [899, 155] on div "An X shape Chevron left Chevron right Leo_Visions Available for hire A checkmar…" at bounding box center [675, 320] width 1350 height 641
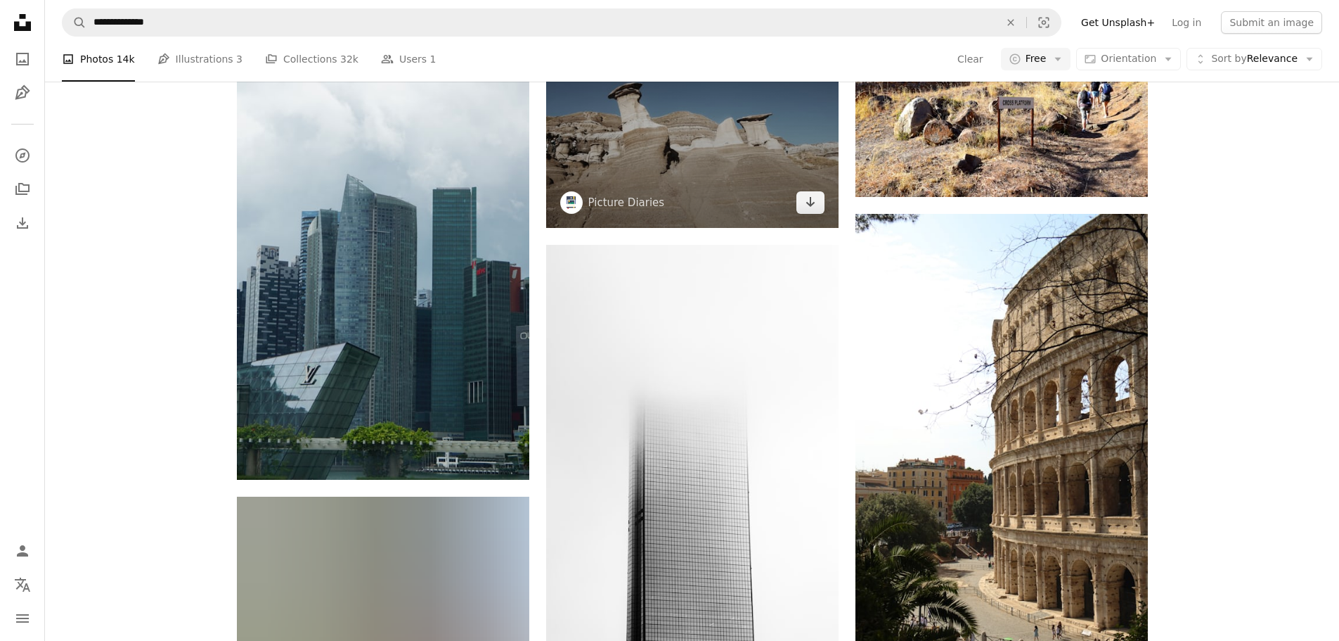
scroll to position [6961, 0]
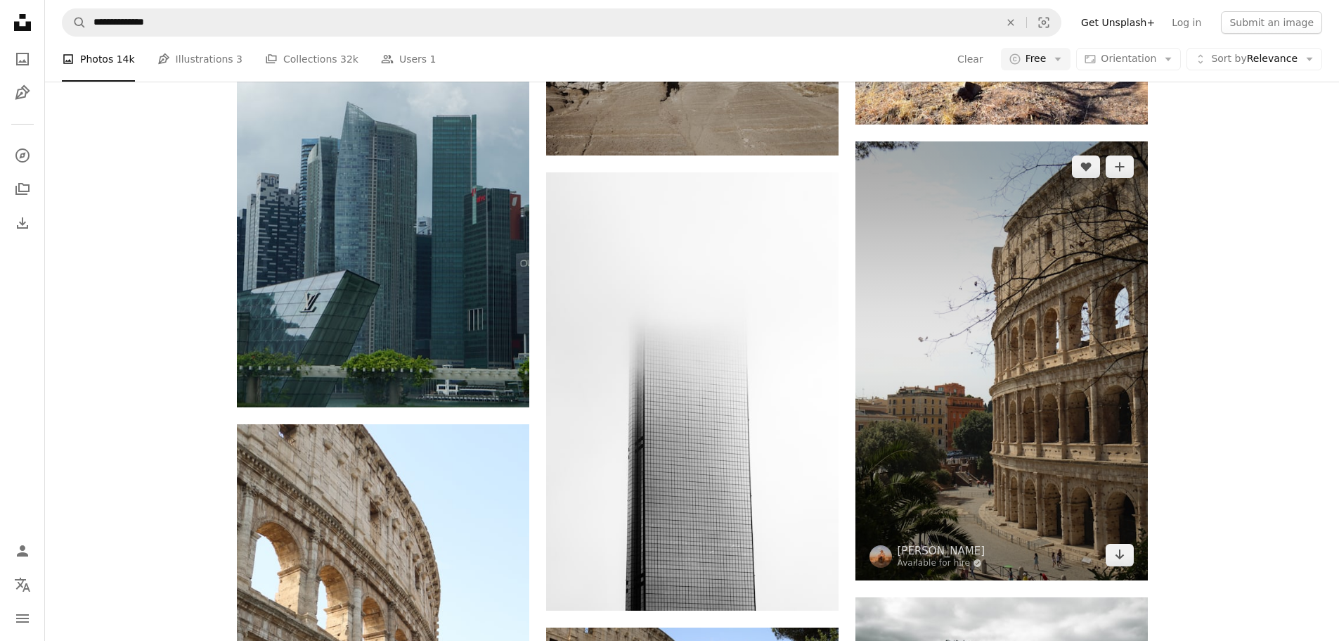
click at [899, 359] on img at bounding box center [1002, 360] width 292 height 439
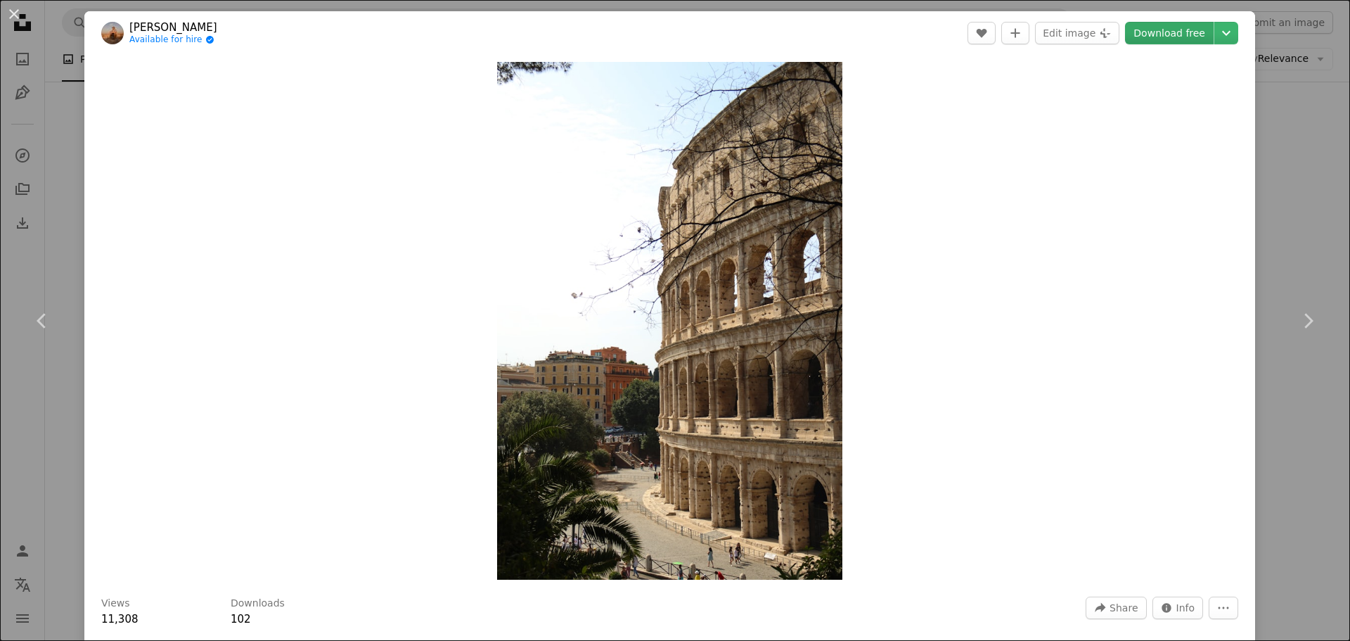
click at [899, 30] on link "Download free" at bounding box center [1169, 33] width 89 height 22
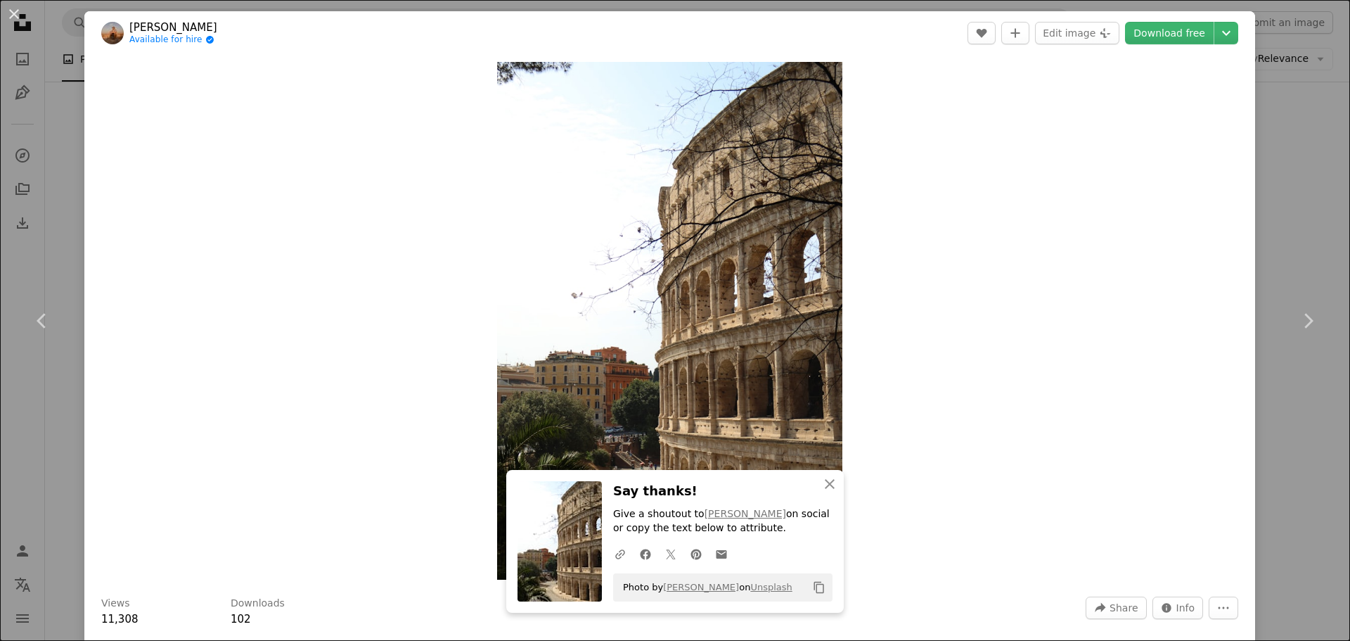
click at [899, 227] on div "An X shape Chevron left Chevron right [PERSON_NAME] Available for hire A checkm…" at bounding box center [675, 320] width 1350 height 641
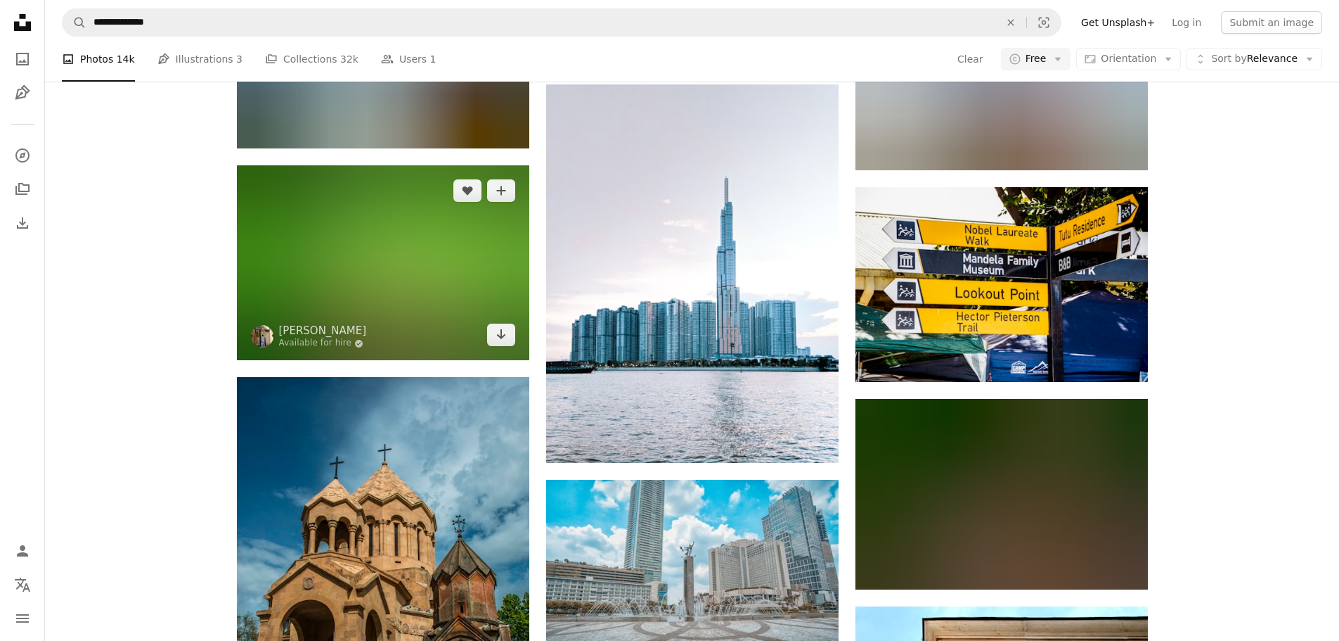
scroll to position [11039, 0]
